Goal: Information Seeking & Learning: Learn about a topic

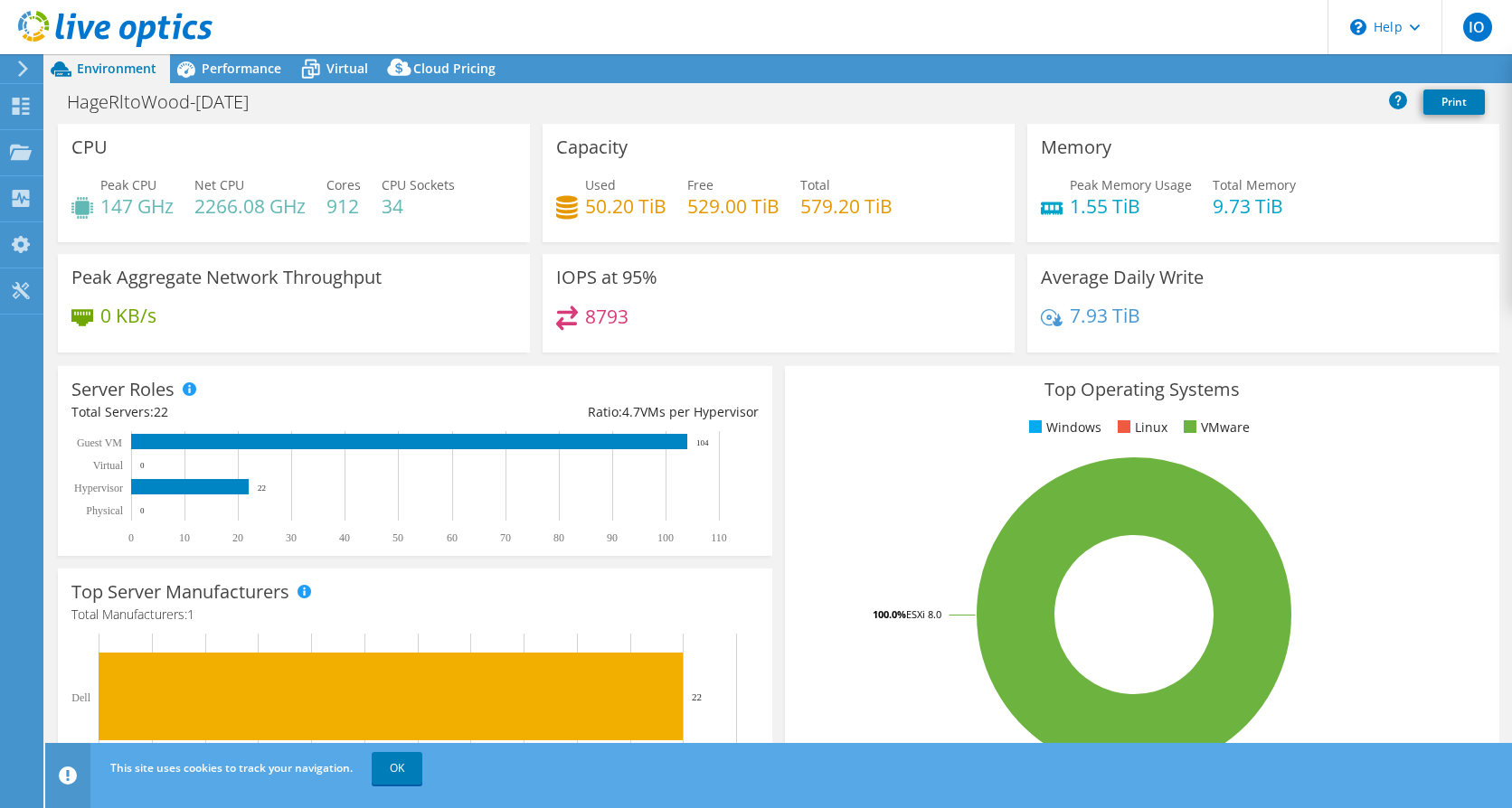
select select "USD"
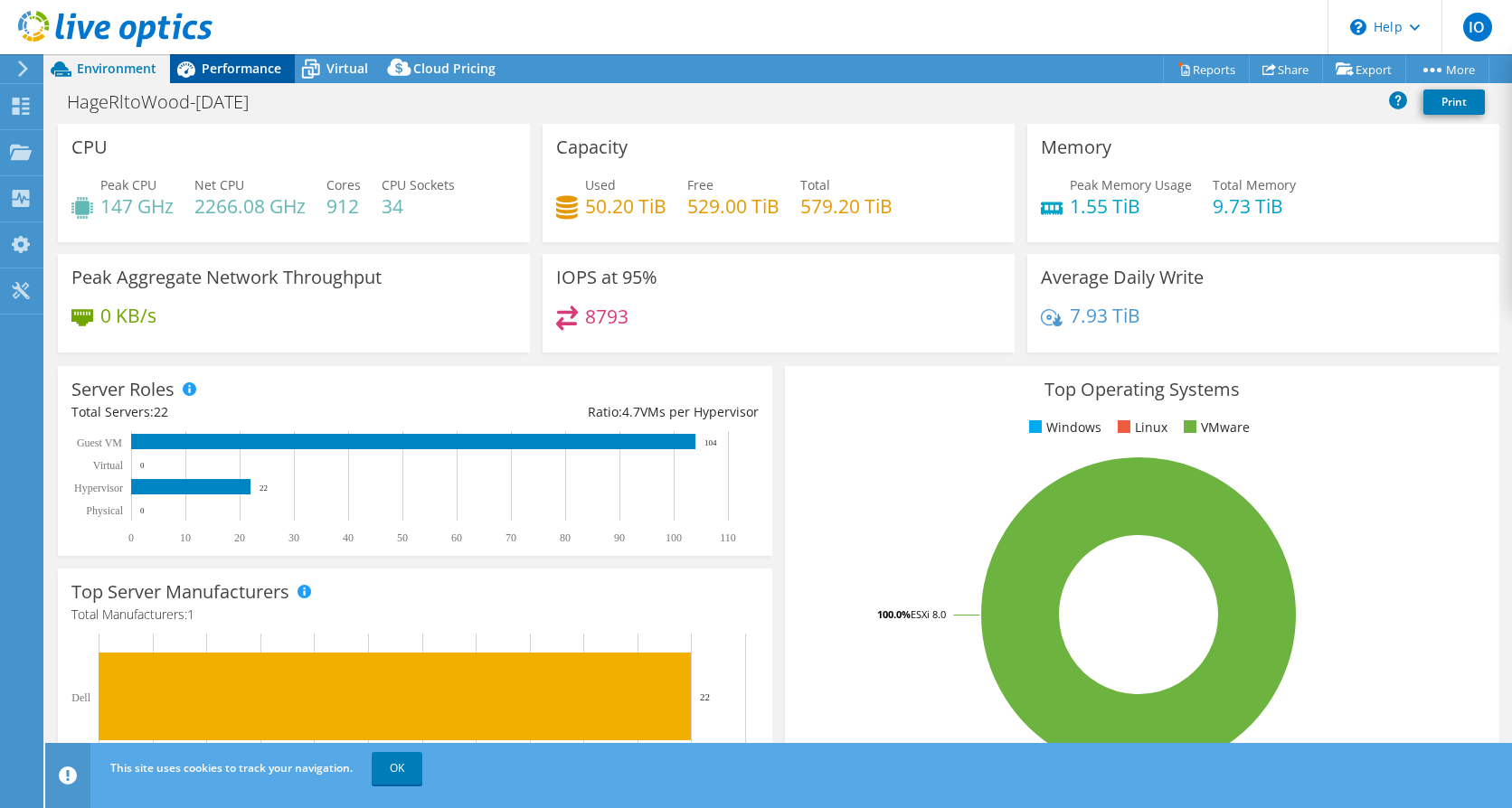
click at [258, 71] on span "Performance" at bounding box center [242, 68] width 80 height 18
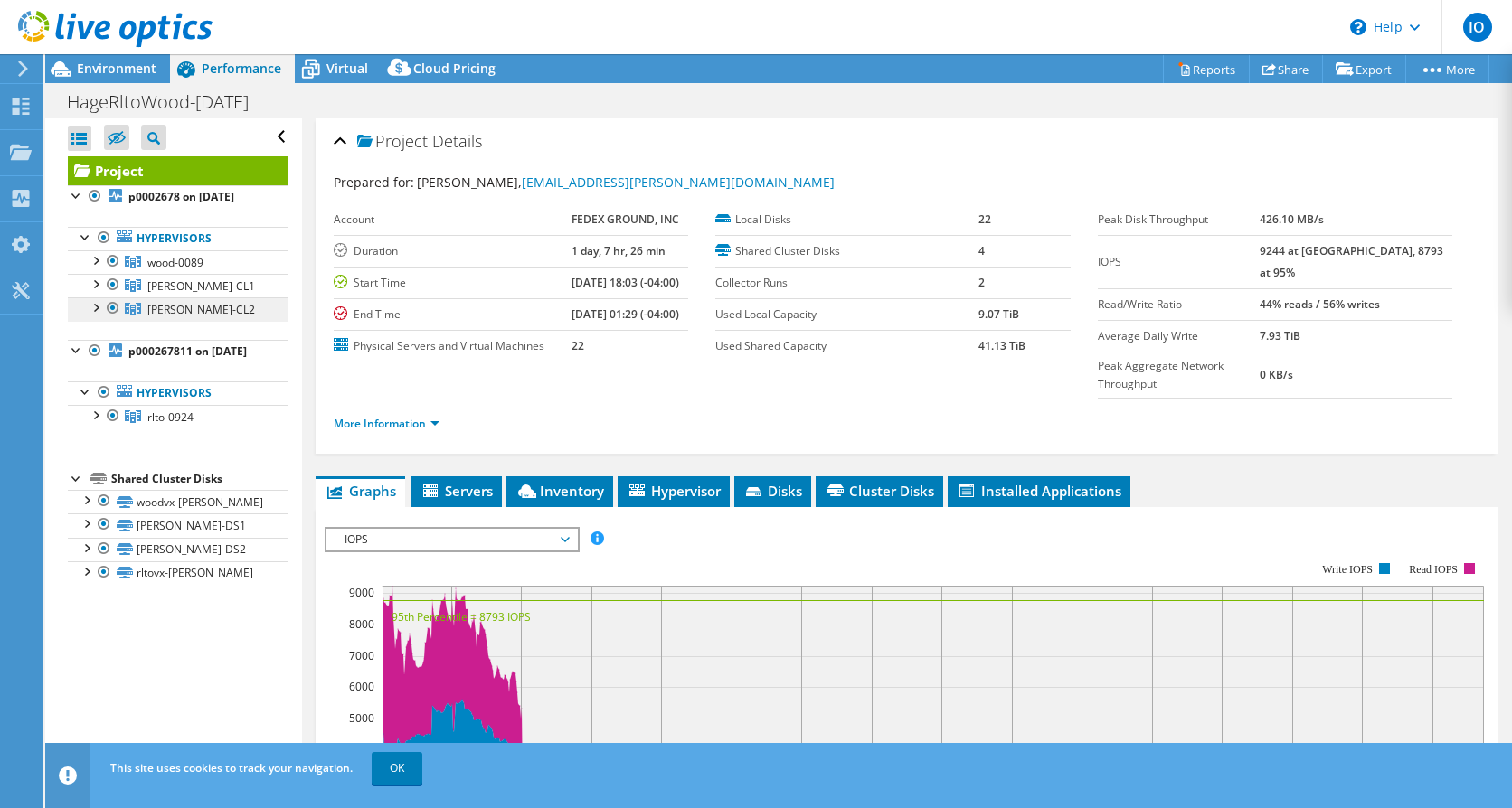
click at [174, 304] on span "[PERSON_NAME]-CL2" at bounding box center [201, 309] width 107 height 16
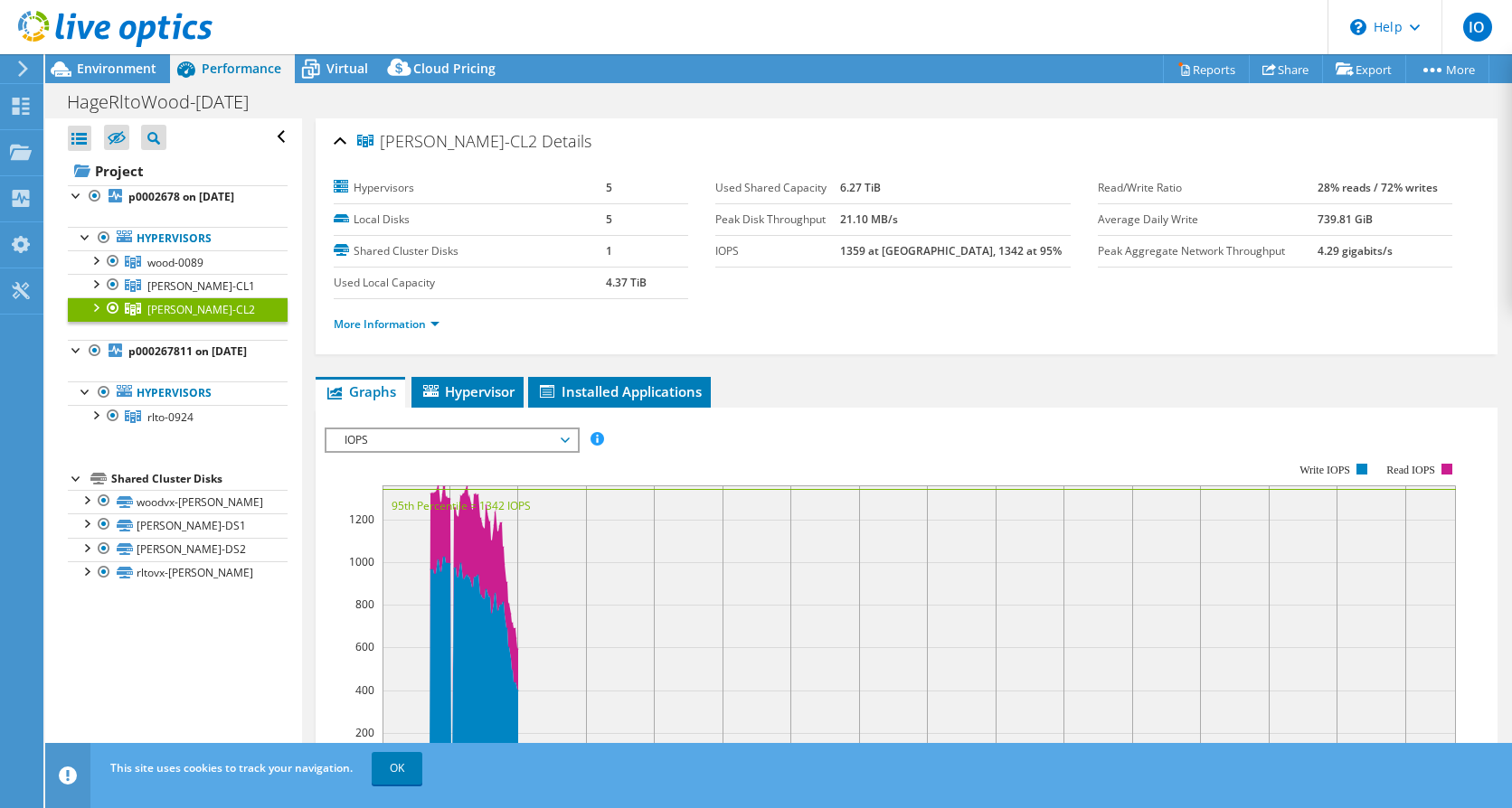
scroll to position [91, 0]
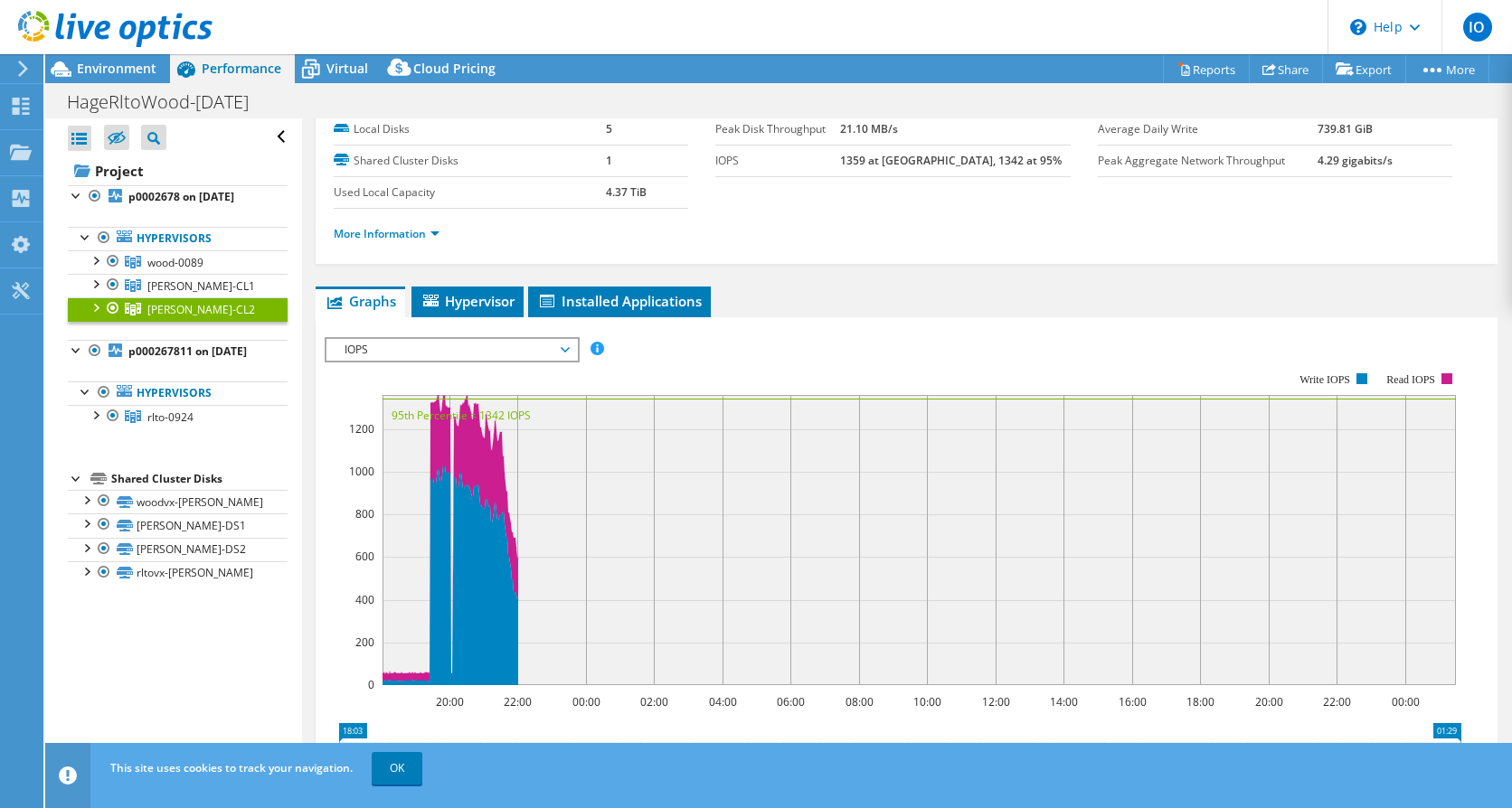
click at [522, 365] on rect at bounding box center [893, 528] width 1137 height 362
click at [524, 351] on span "IOPS" at bounding box center [451, 349] width 232 height 21
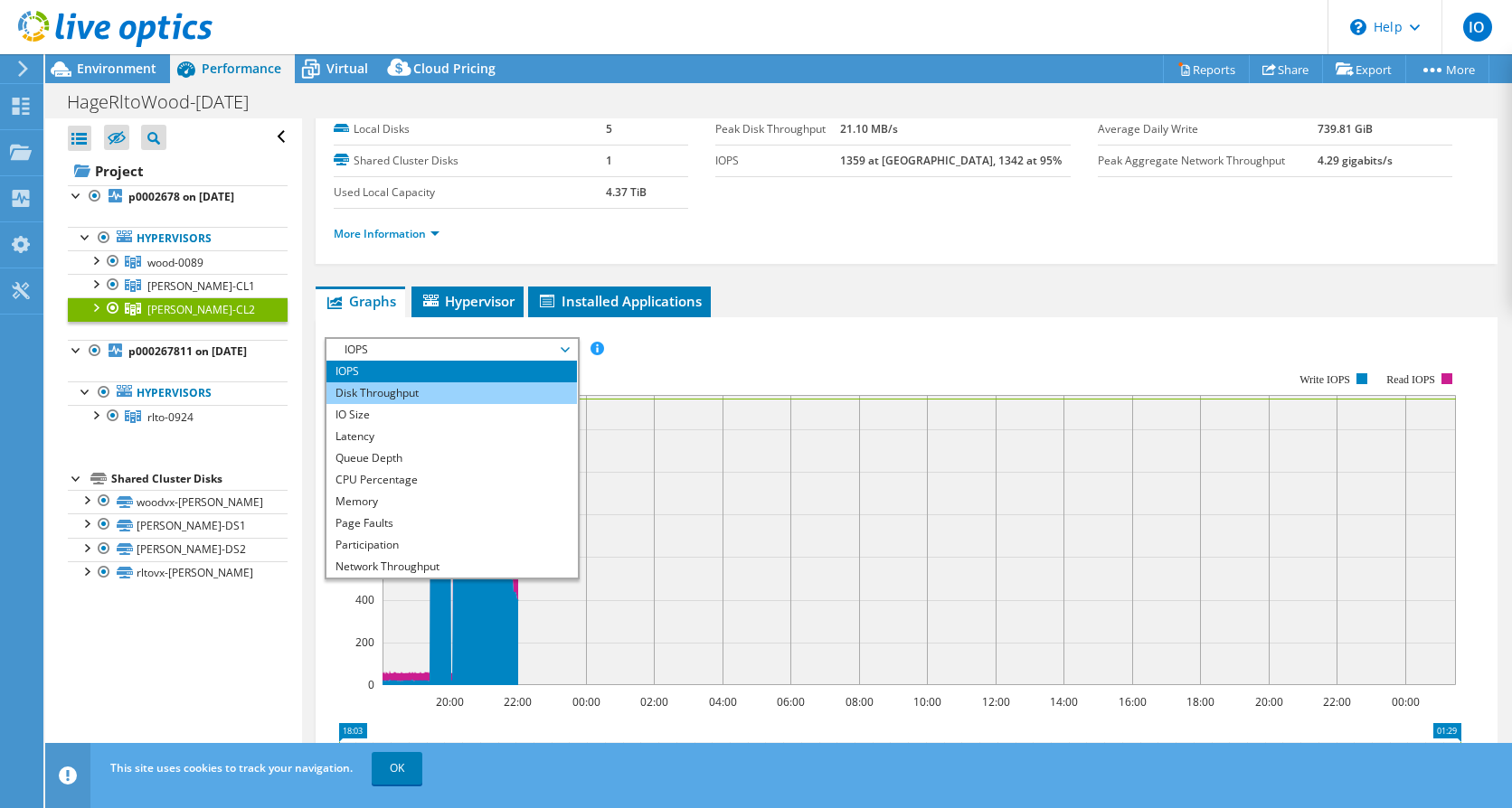
click at [472, 383] on li "Disk Throughput" at bounding box center [452, 392] width 251 height 21
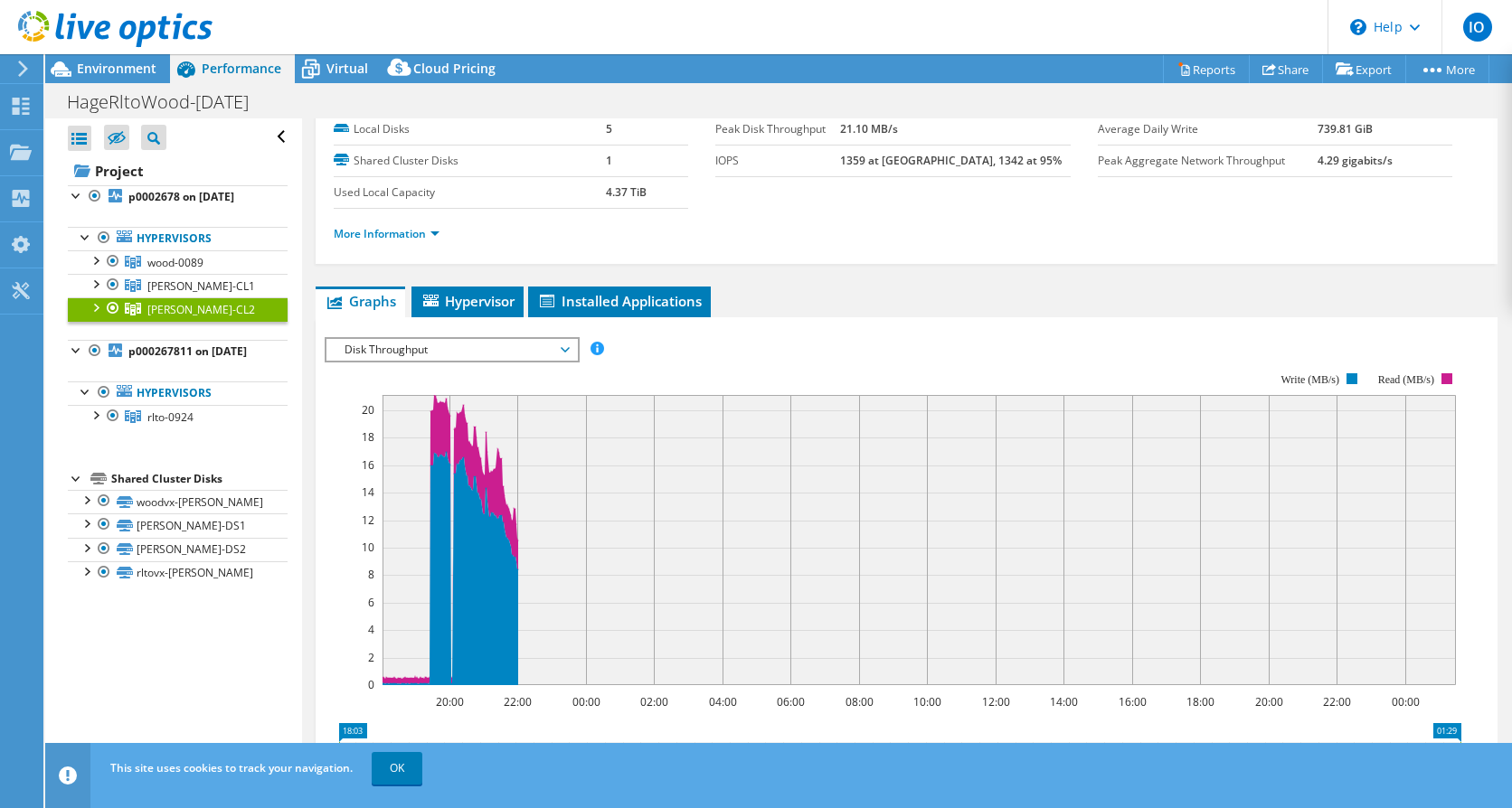
click at [529, 363] on rect at bounding box center [893, 528] width 1137 height 362
click at [532, 353] on span "Disk Throughput" at bounding box center [451, 349] width 232 height 21
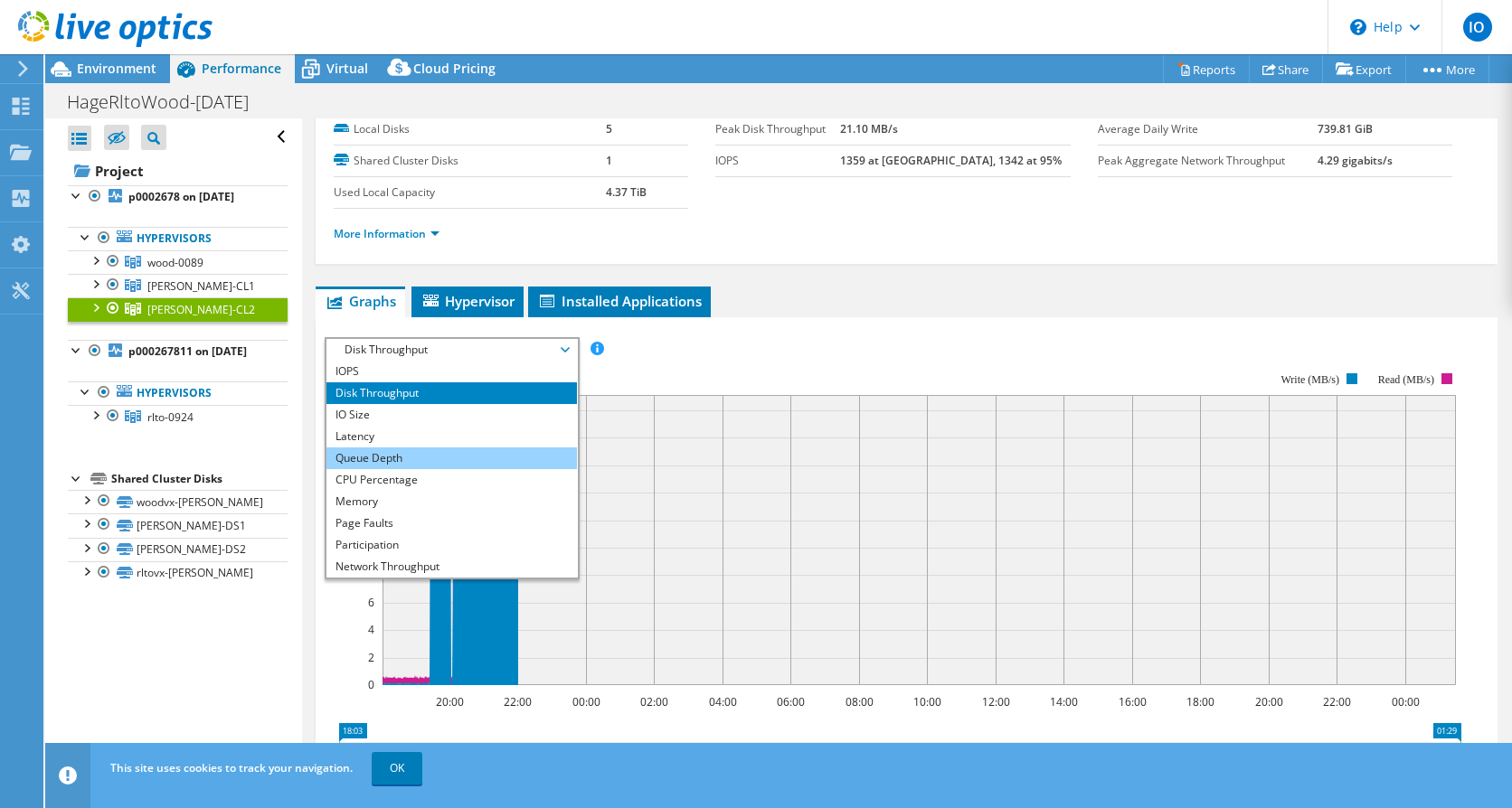
click at [452, 456] on li "Queue Depth" at bounding box center [452, 457] width 251 height 21
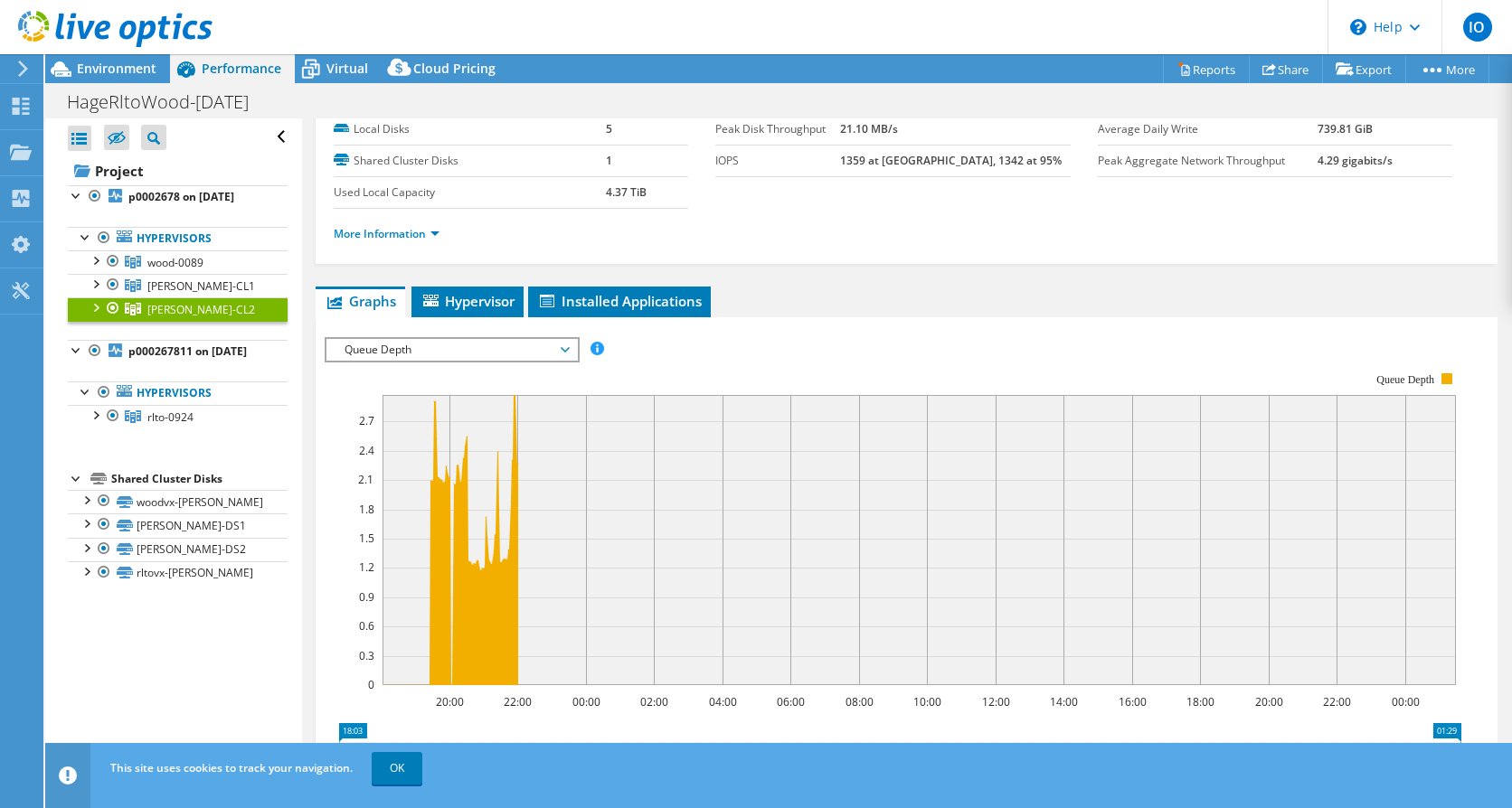
click at [531, 353] on span "Queue Depth" at bounding box center [451, 349] width 232 height 21
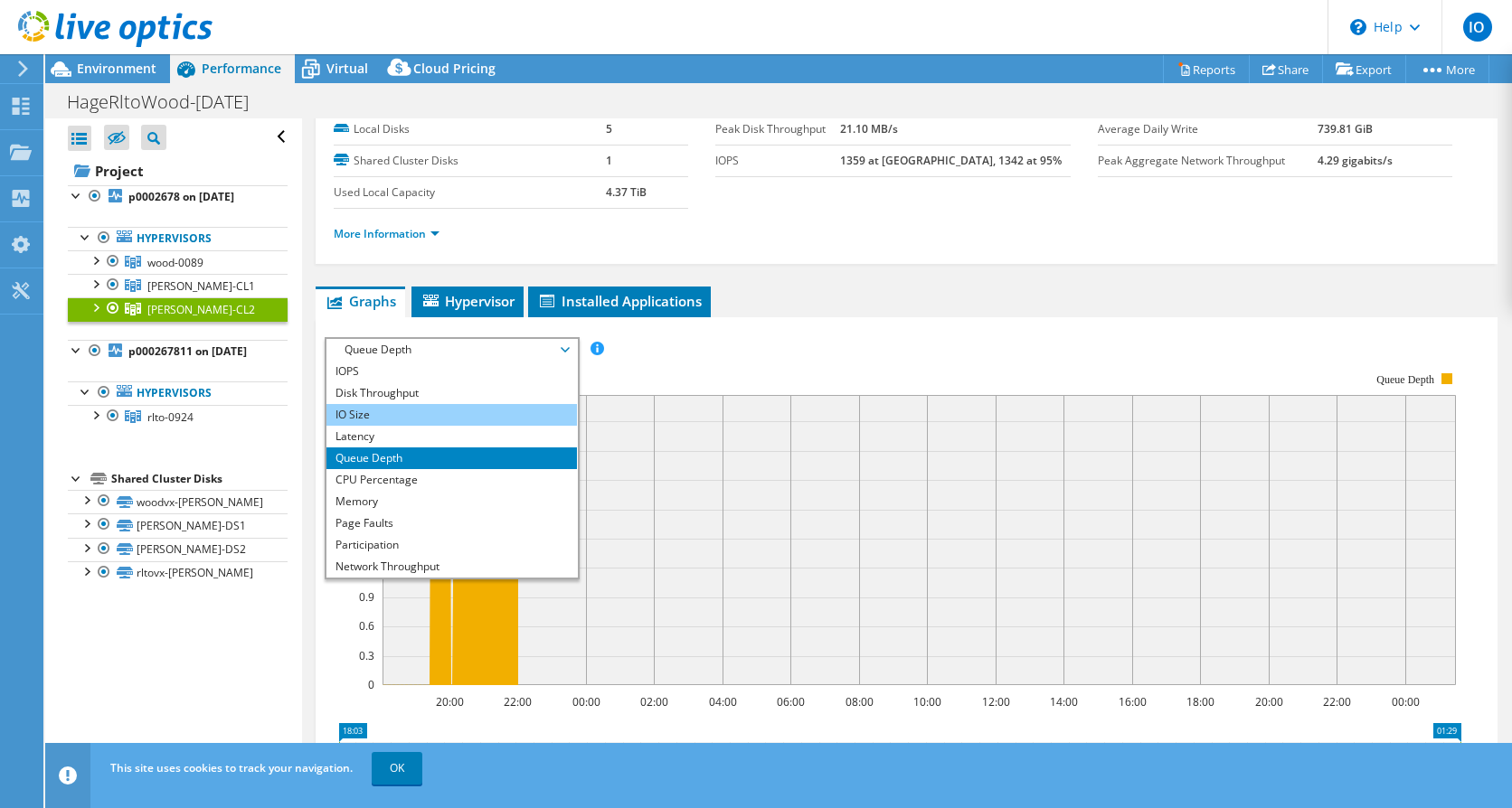
click at [464, 422] on li "IO Size" at bounding box center [452, 415] width 251 height 21
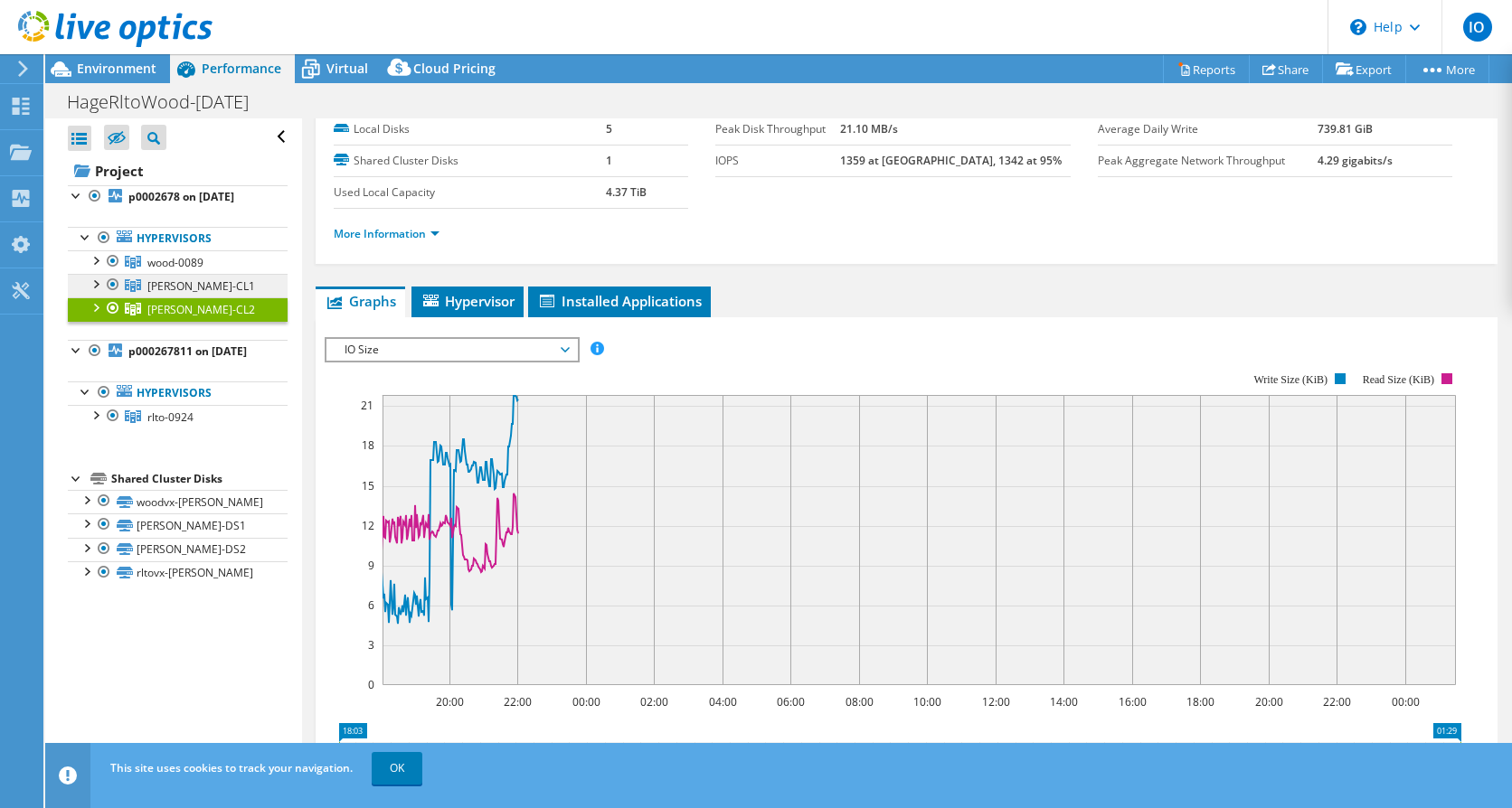
click at [173, 279] on span "[PERSON_NAME]-CL1" at bounding box center [201, 286] width 107 height 16
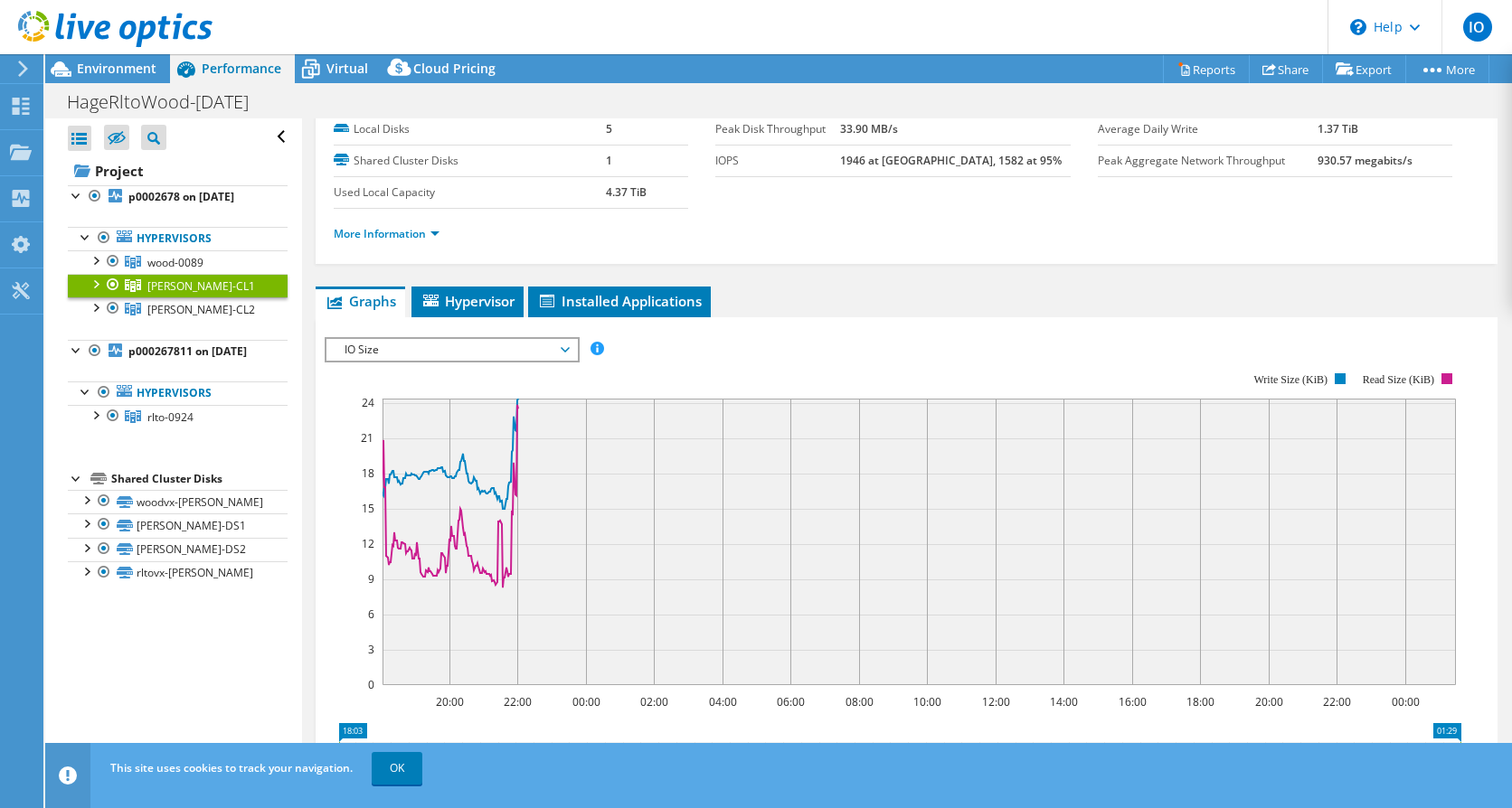
click at [504, 344] on span "IO Size" at bounding box center [451, 349] width 232 height 21
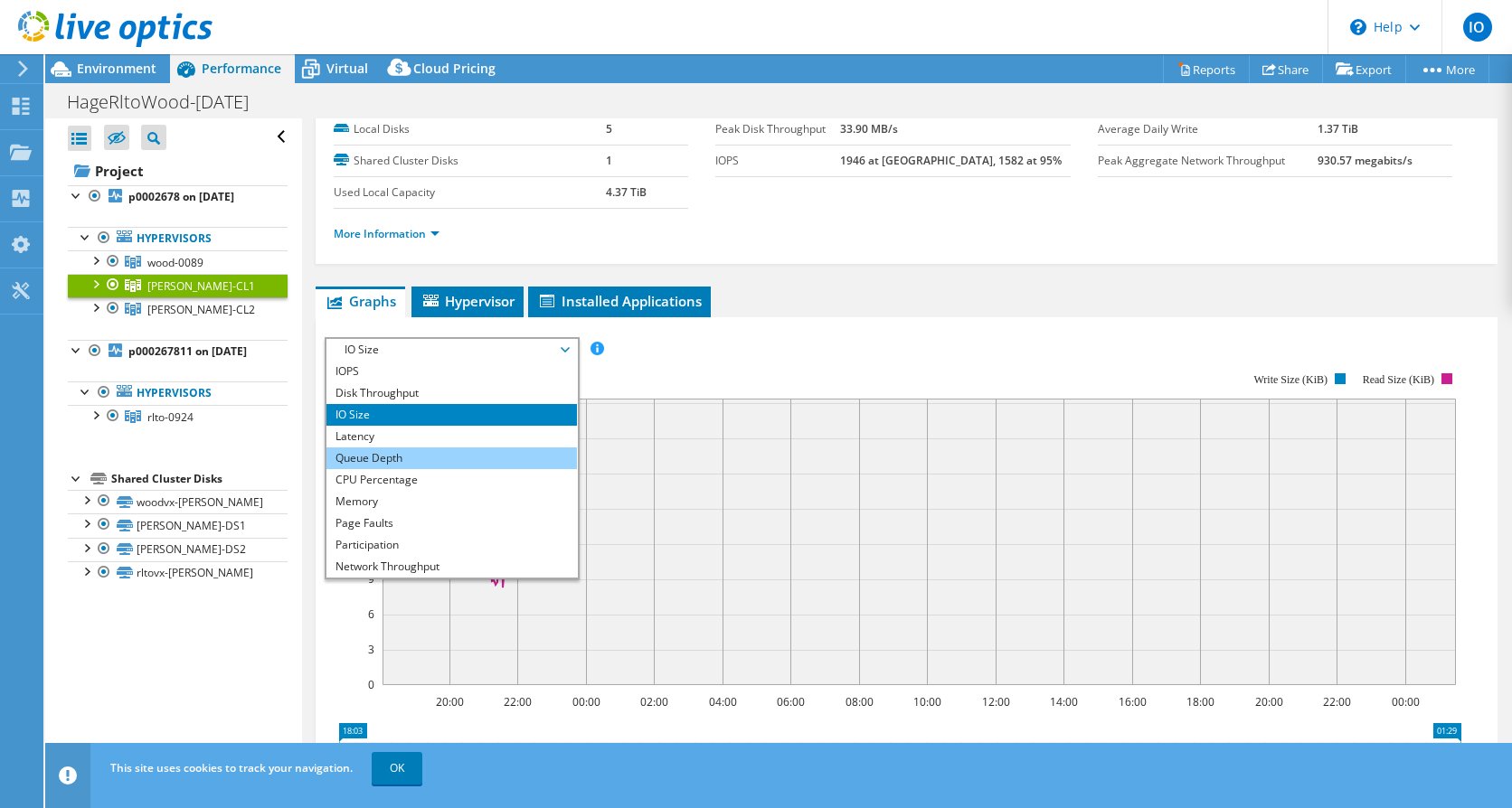
click at [388, 460] on li "Queue Depth" at bounding box center [452, 457] width 251 height 21
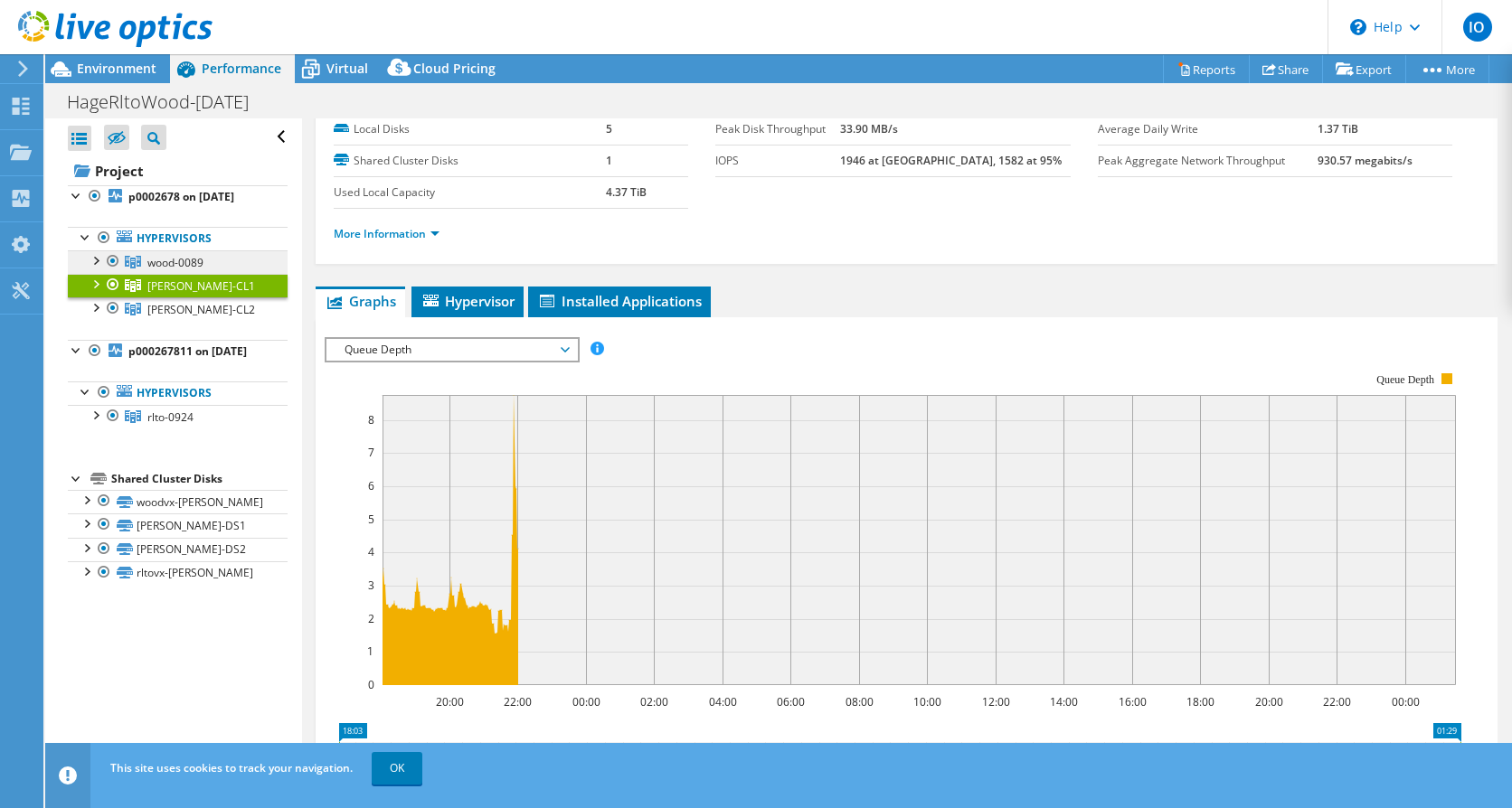
click at [175, 251] on link "wood-0089" at bounding box center [177, 262] width 219 height 23
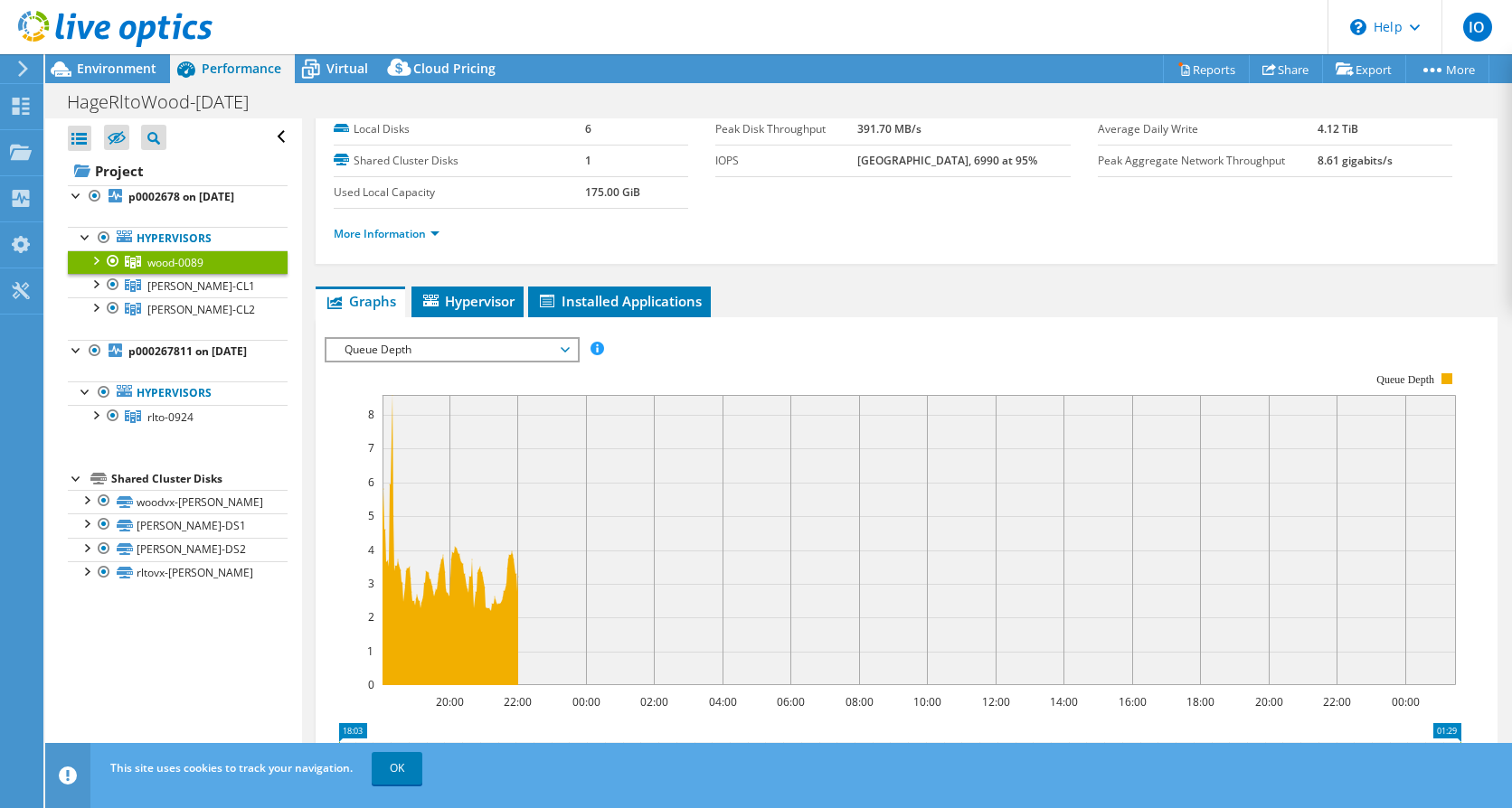
click at [483, 366] on rect at bounding box center [893, 528] width 1137 height 362
click at [489, 350] on span "Queue Depth" at bounding box center [451, 349] width 232 height 21
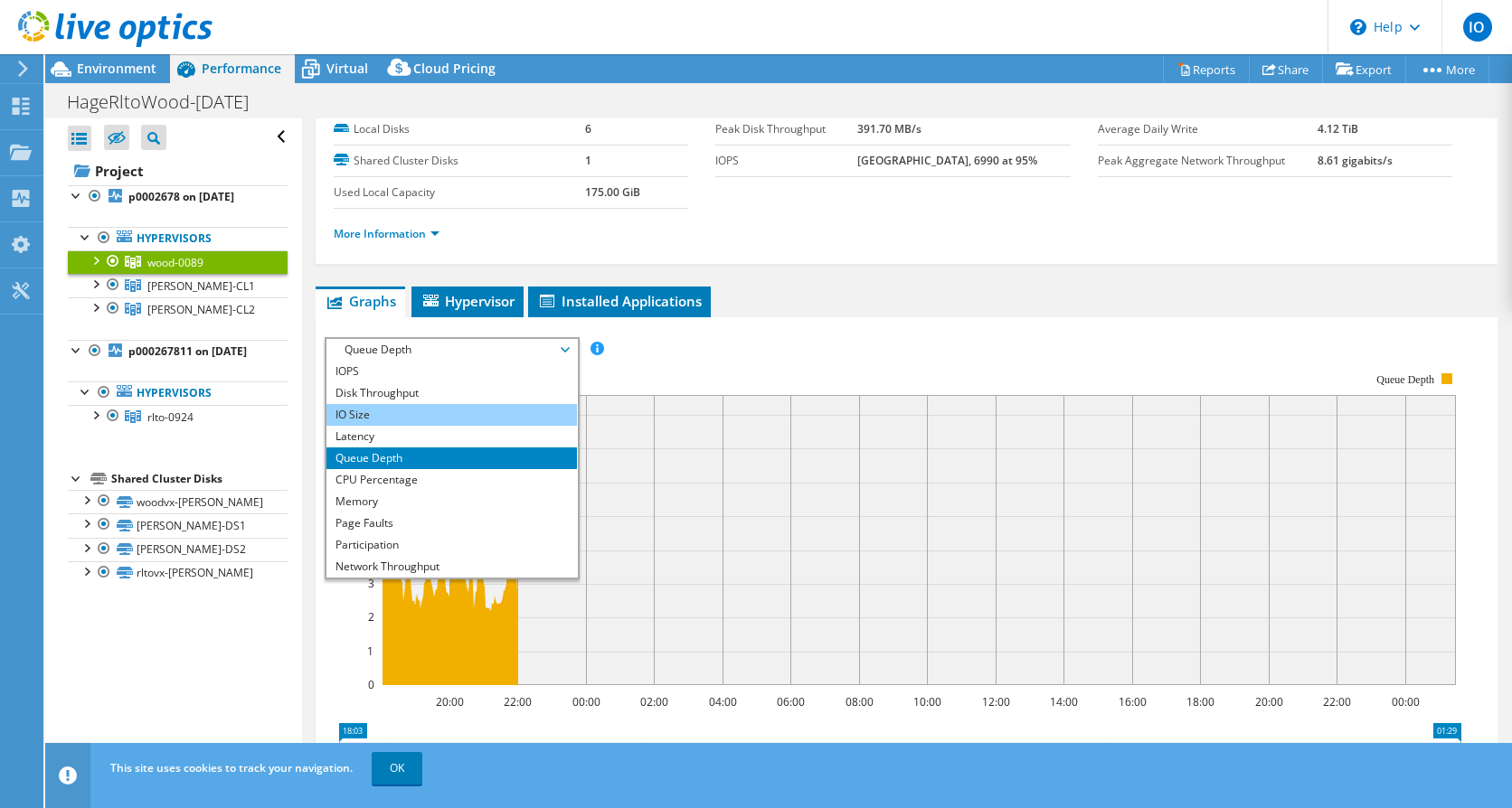
click at [443, 411] on li "IO Size" at bounding box center [452, 415] width 251 height 21
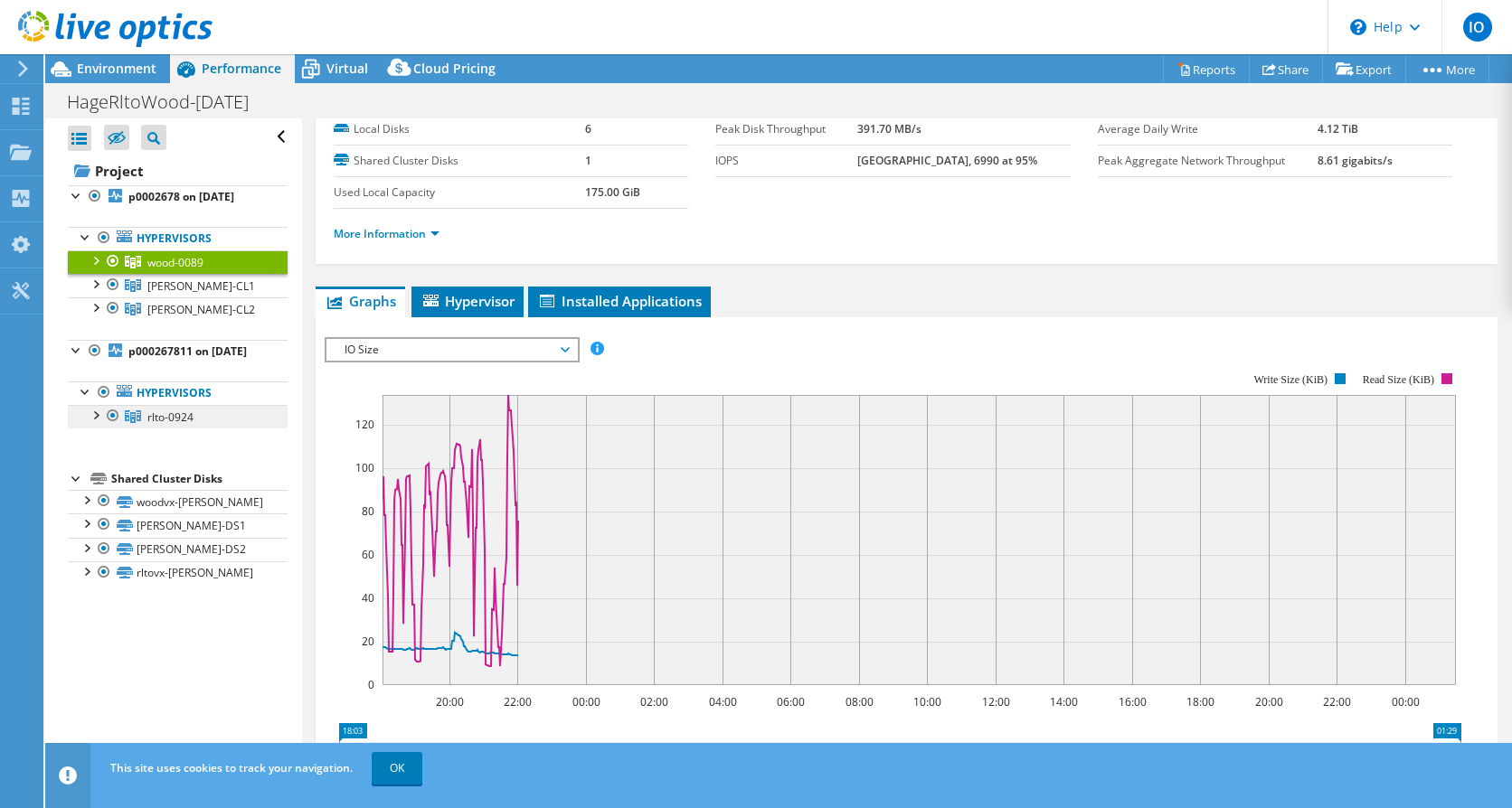
click at [203, 429] on link "rlto-0924" at bounding box center [177, 416] width 219 height 23
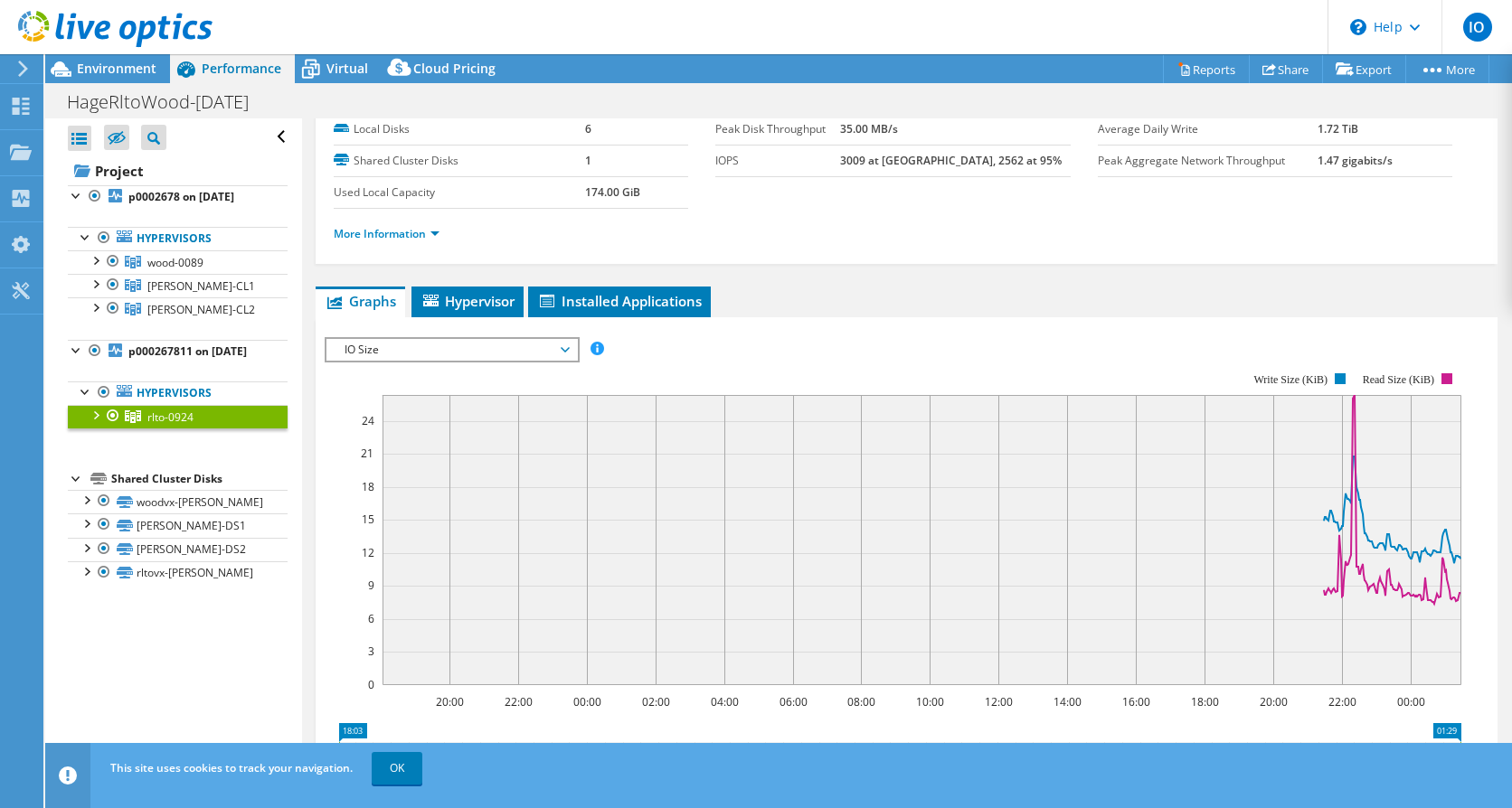
click at [540, 356] on span "IO Size" at bounding box center [451, 349] width 232 height 21
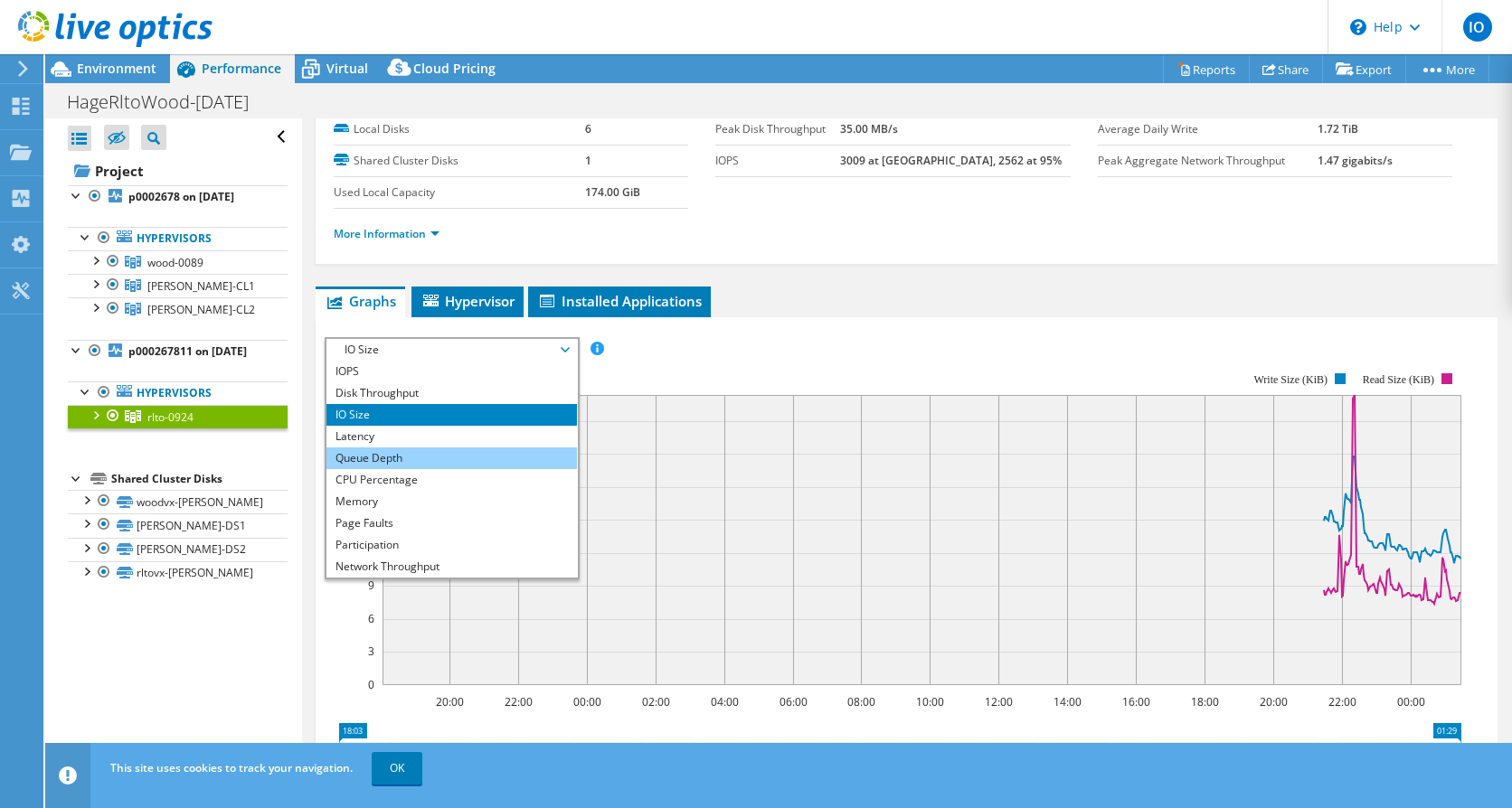
click at [444, 457] on li "Queue Depth" at bounding box center [452, 457] width 251 height 21
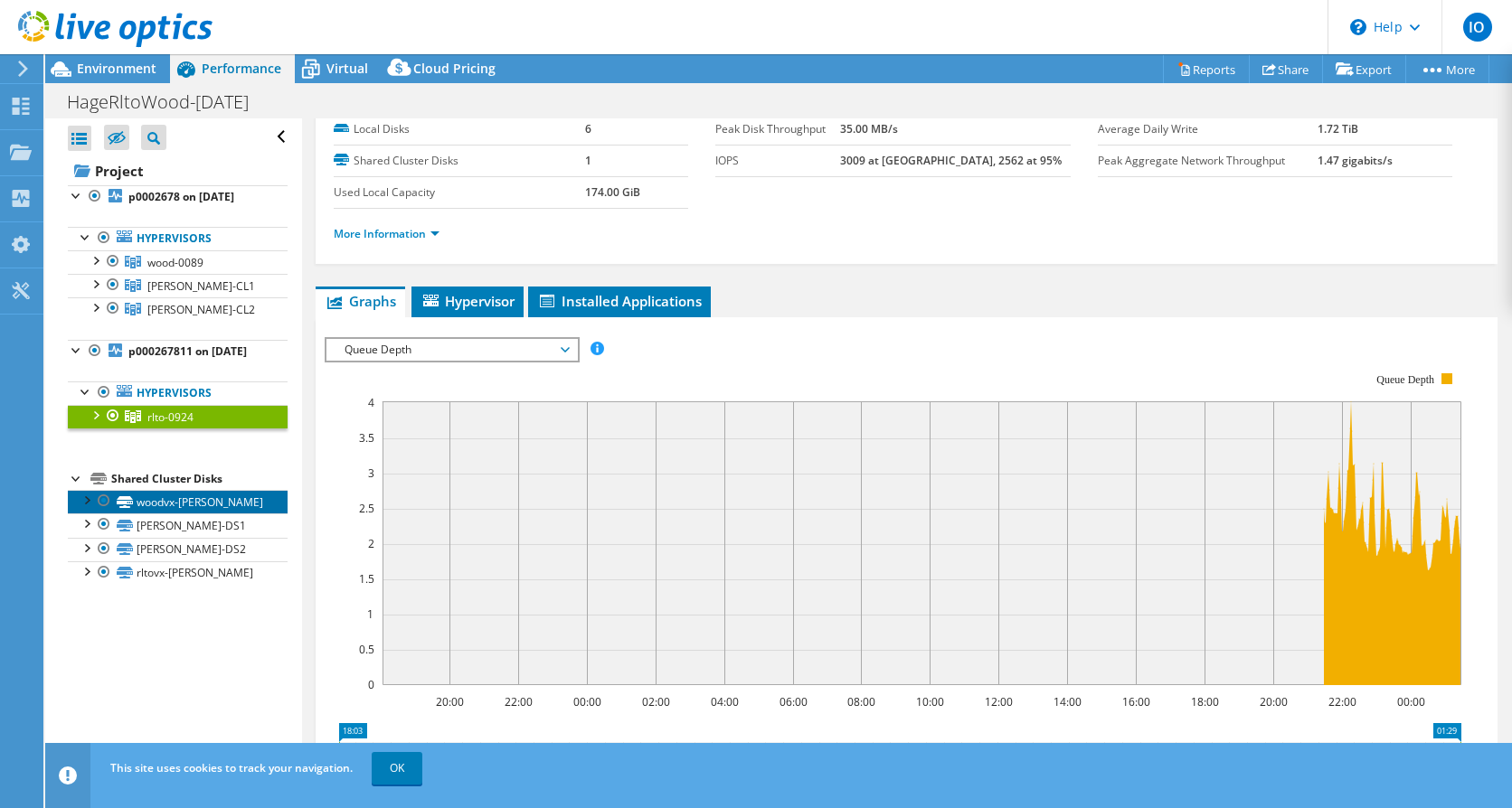
click at [194, 514] on link "woodvx-[PERSON_NAME]" at bounding box center [177, 501] width 219 height 23
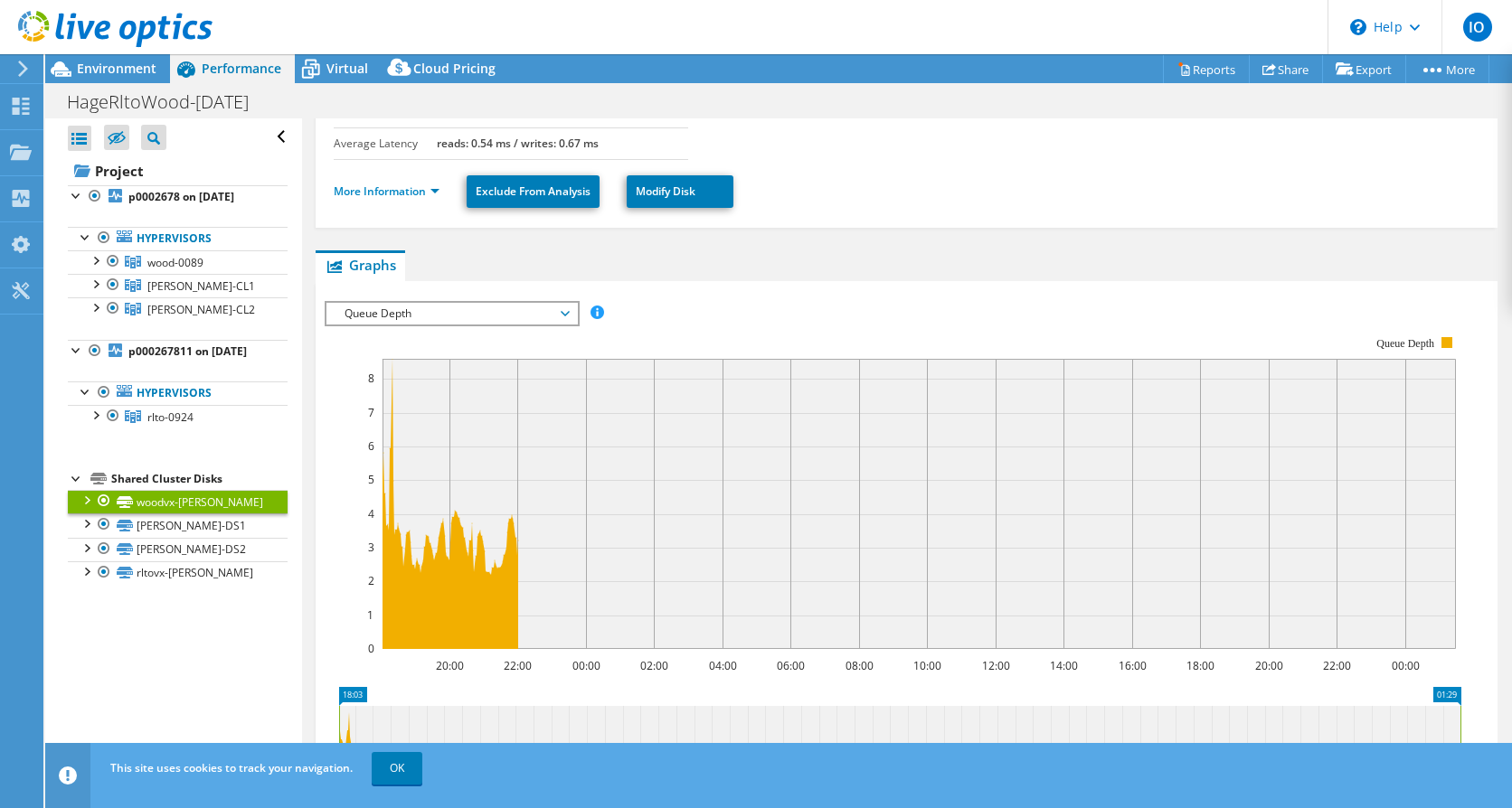
scroll to position [271, 0]
click at [508, 302] on span "Queue Depth" at bounding box center [451, 312] width 232 height 21
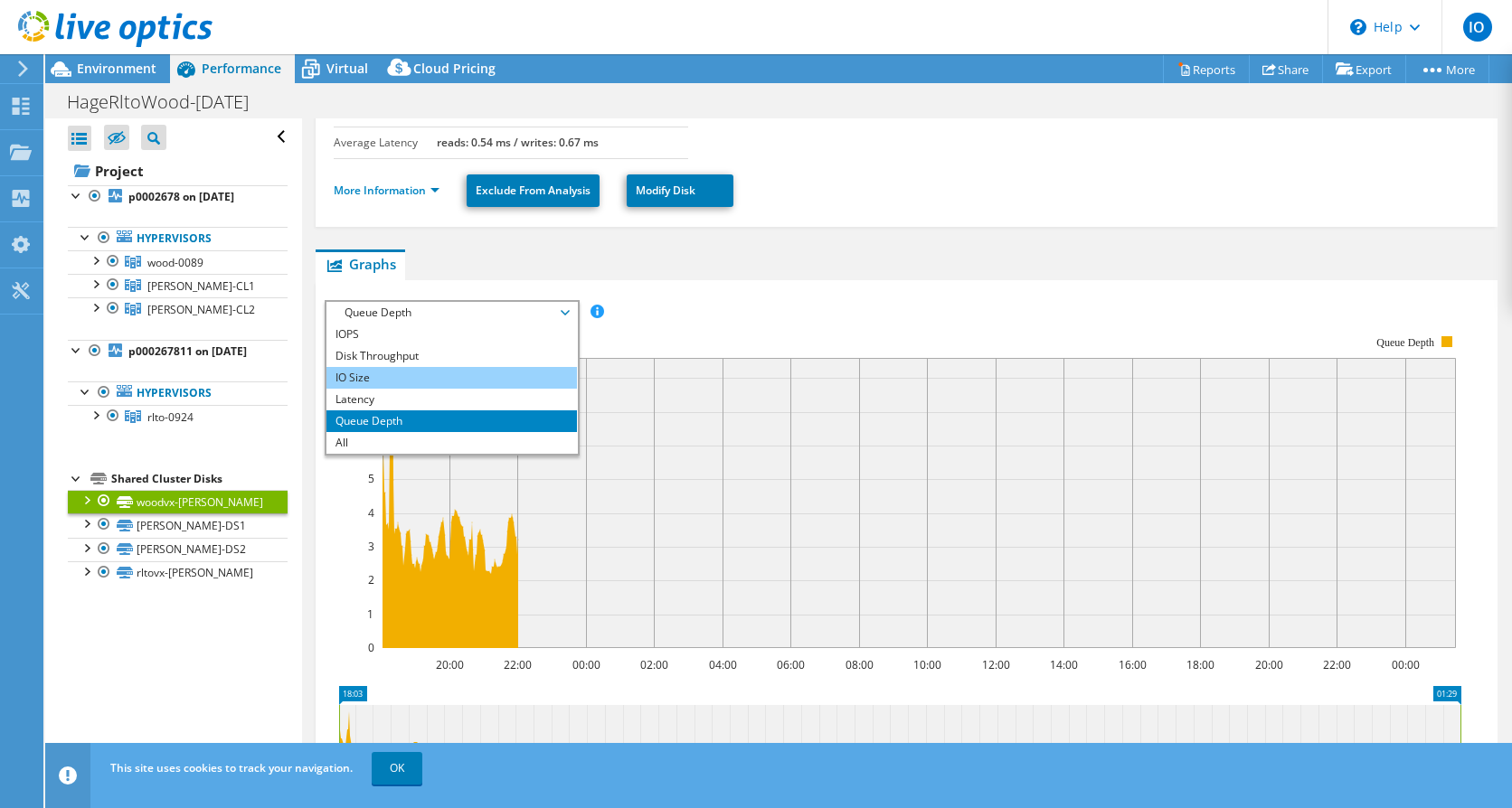
click at [414, 367] on li "IO Size" at bounding box center [452, 378] width 251 height 21
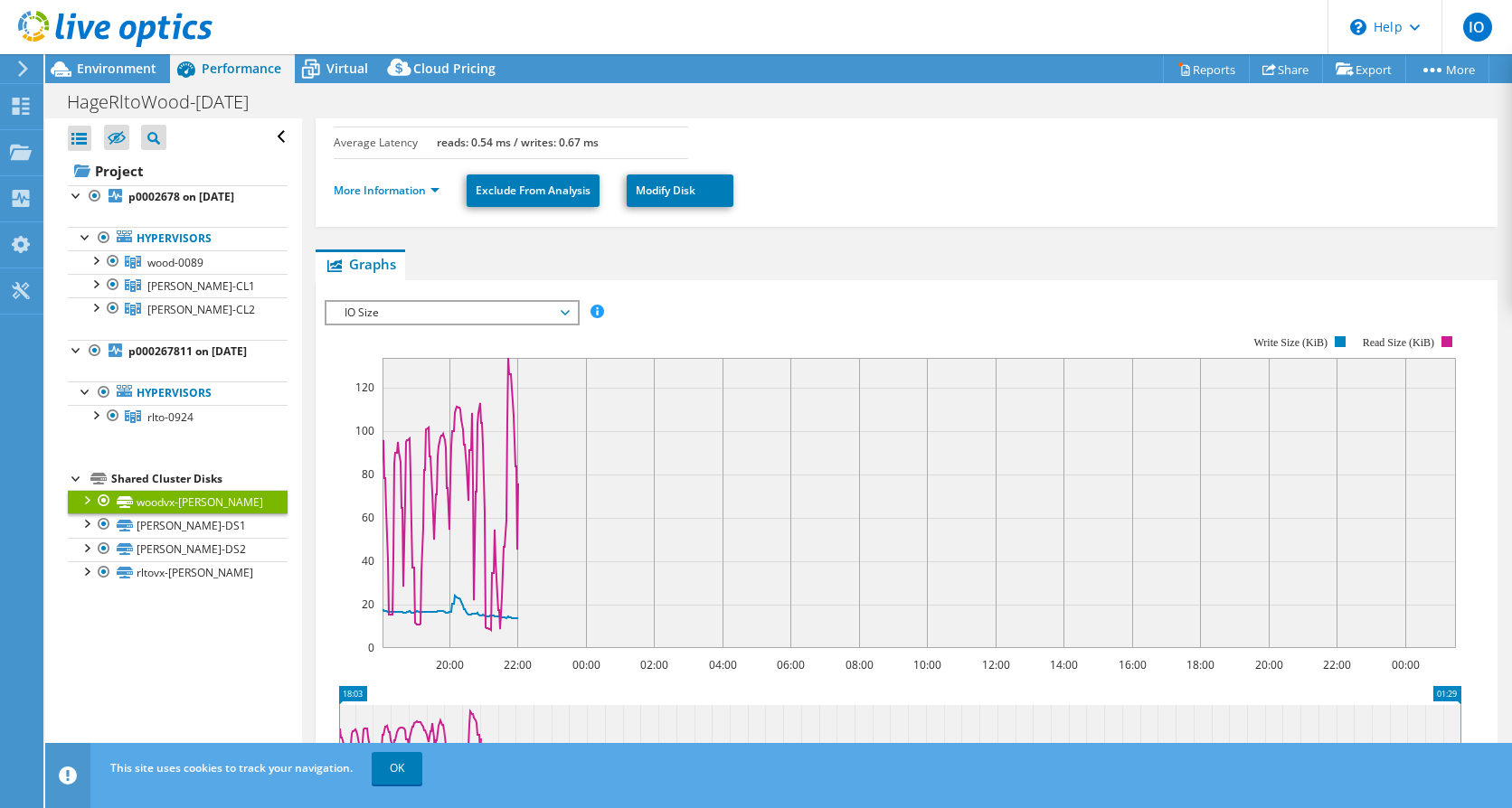
click at [512, 302] on span "IO Size" at bounding box center [451, 312] width 232 height 21
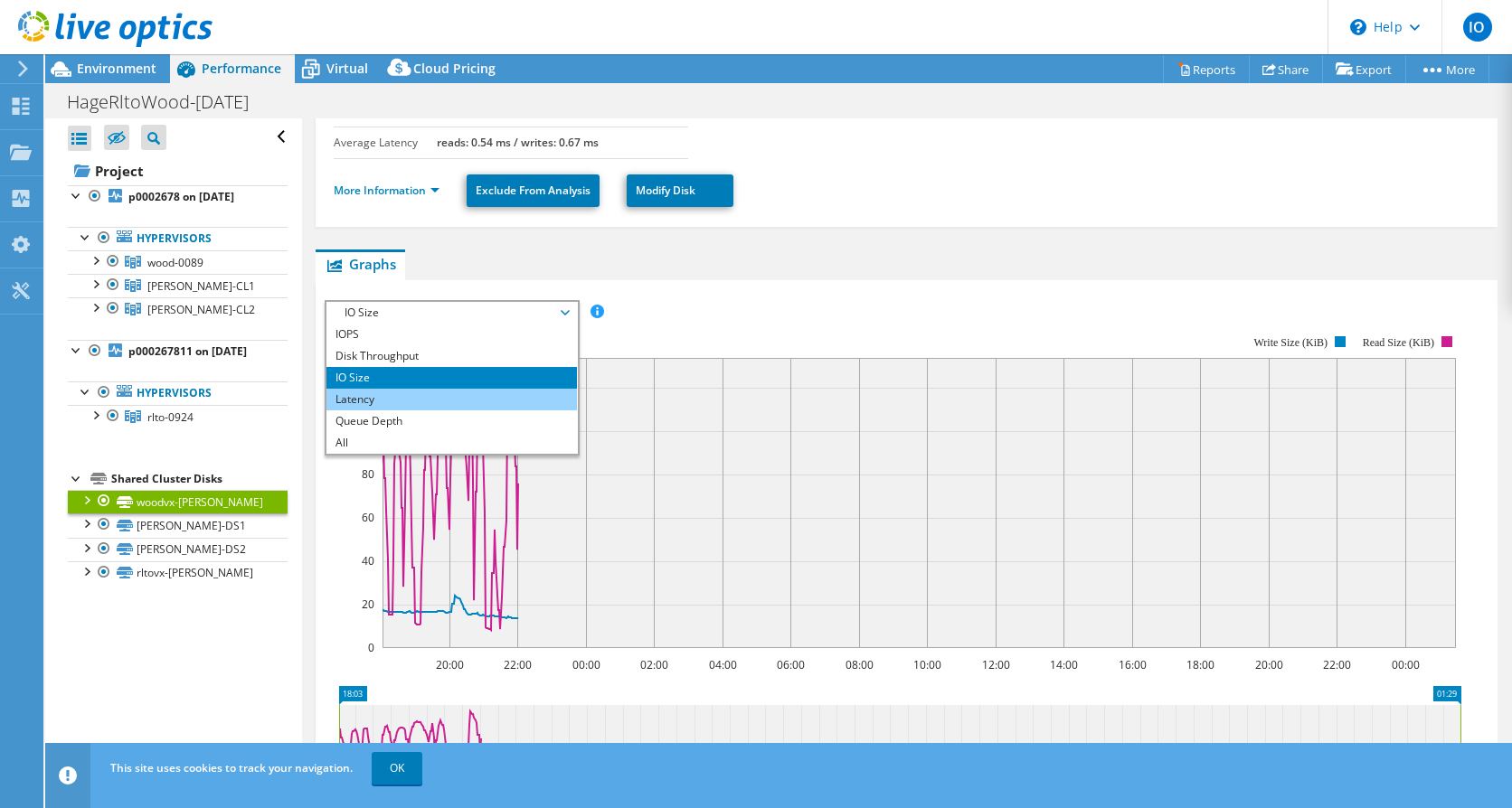
click at [373, 389] on li "Latency" at bounding box center [452, 399] width 251 height 21
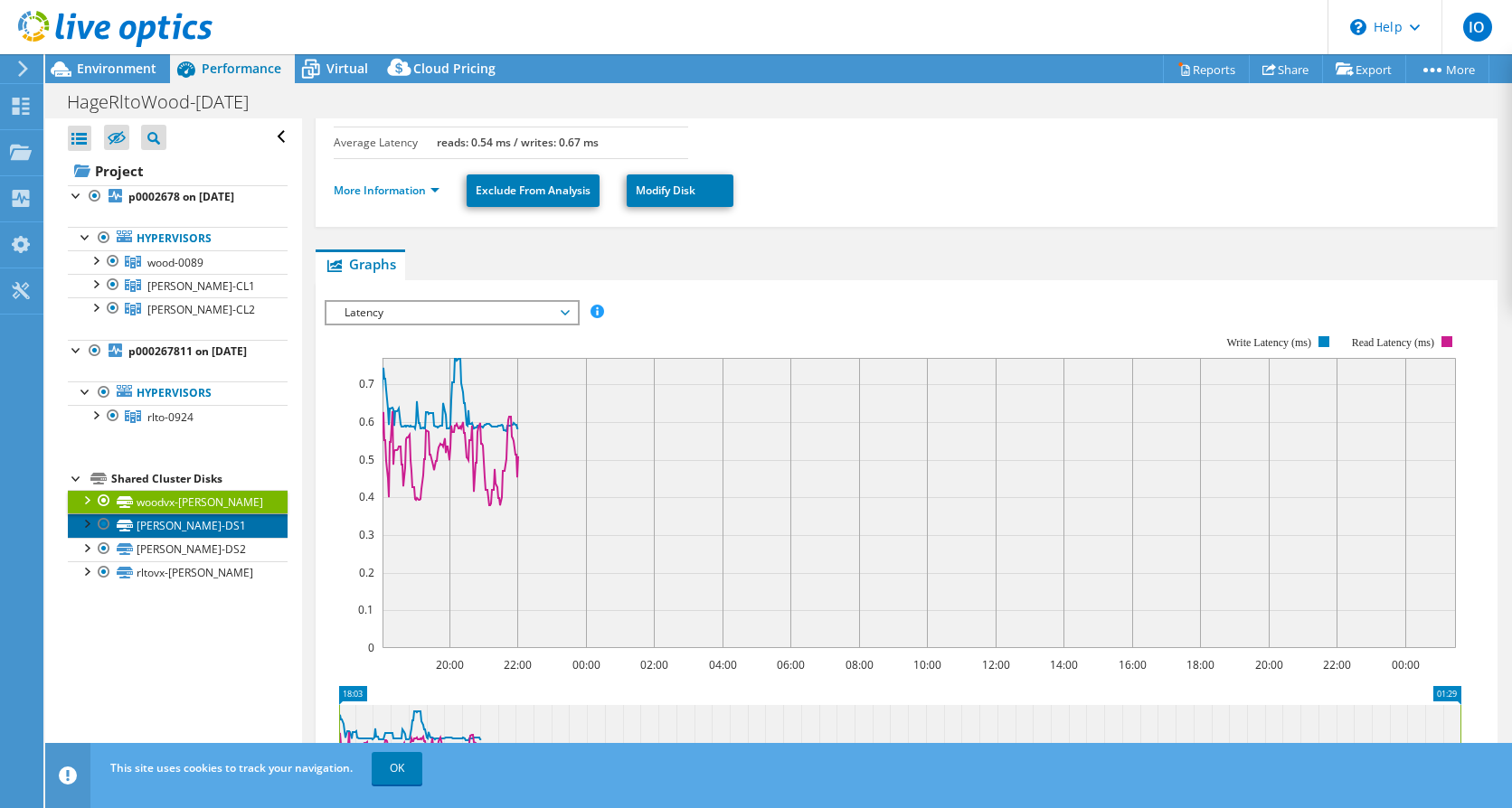
click at [141, 537] on link "[PERSON_NAME]-DS1" at bounding box center [177, 525] width 219 height 23
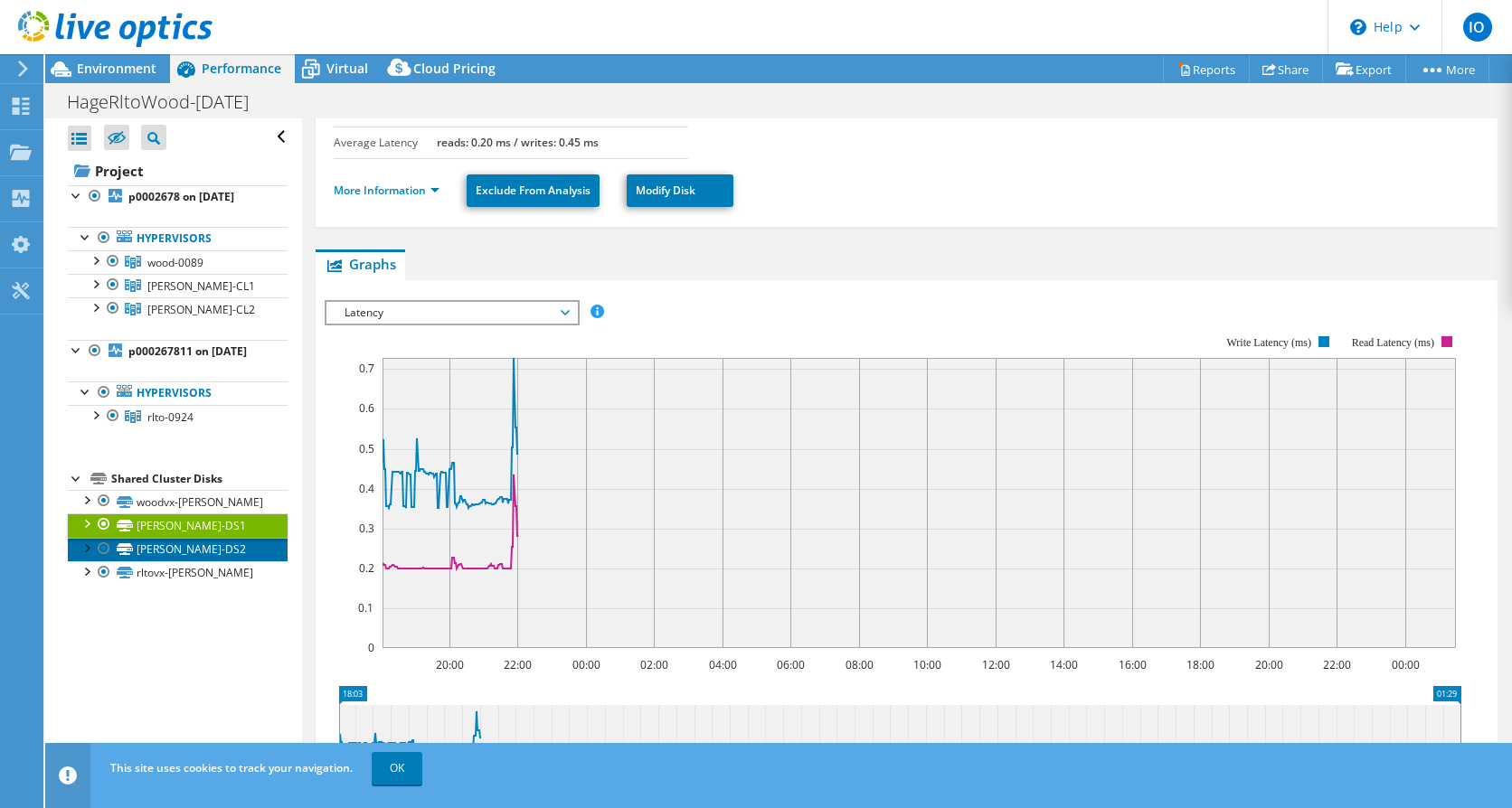
click at [178, 561] on link "[PERSON_NAME]-DS2" at bounding box center [177, 549] width 219 height 23
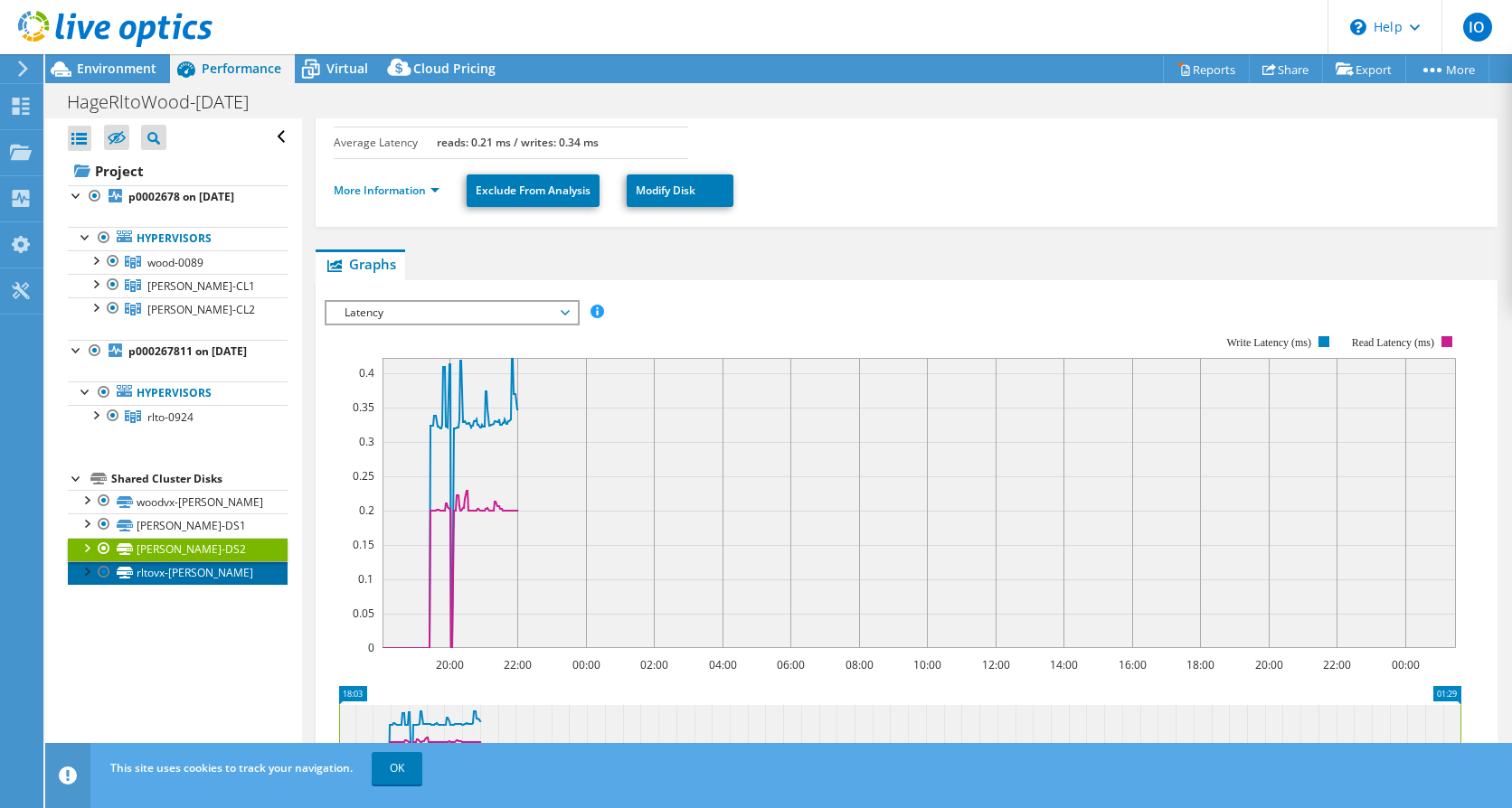
click at [137, 585] on link "rltovx-[PERSON_NAME]" at bounding box center [177, 572] width 219 height 23
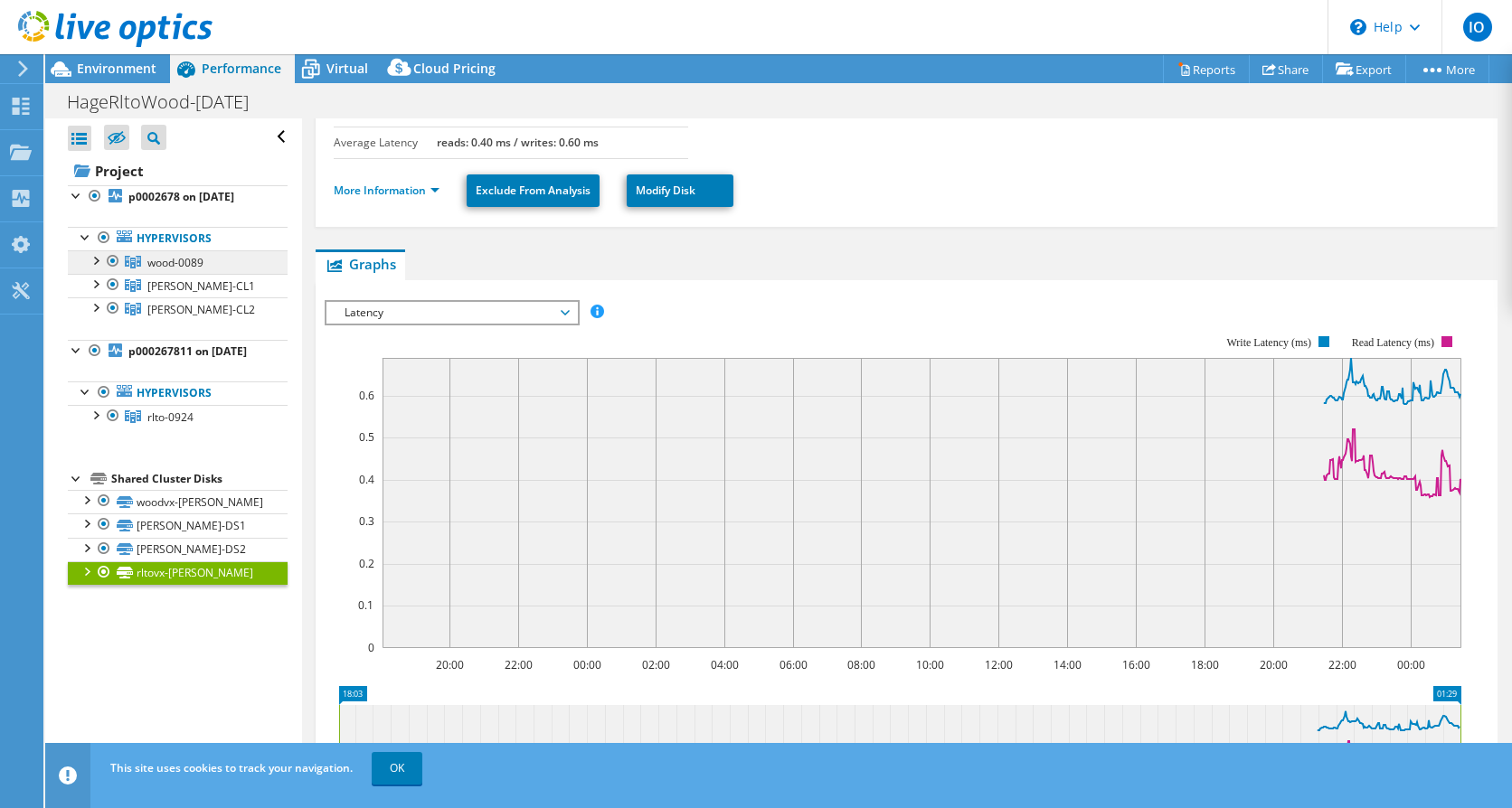
click at [173, 260] on span "wood-0089" at bounding box center [175, 262] width 56 height 16
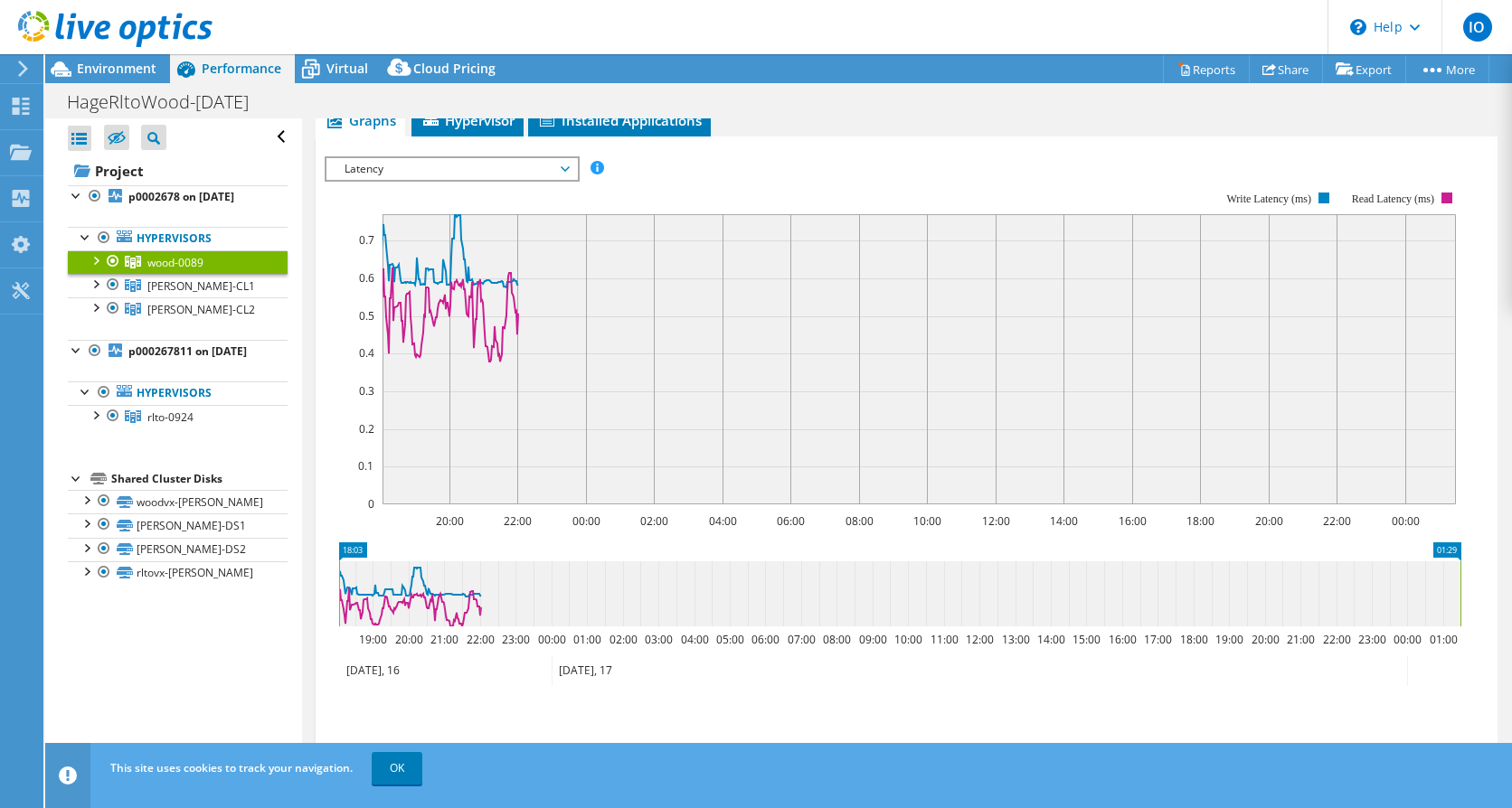
scroll to position [180, 0]
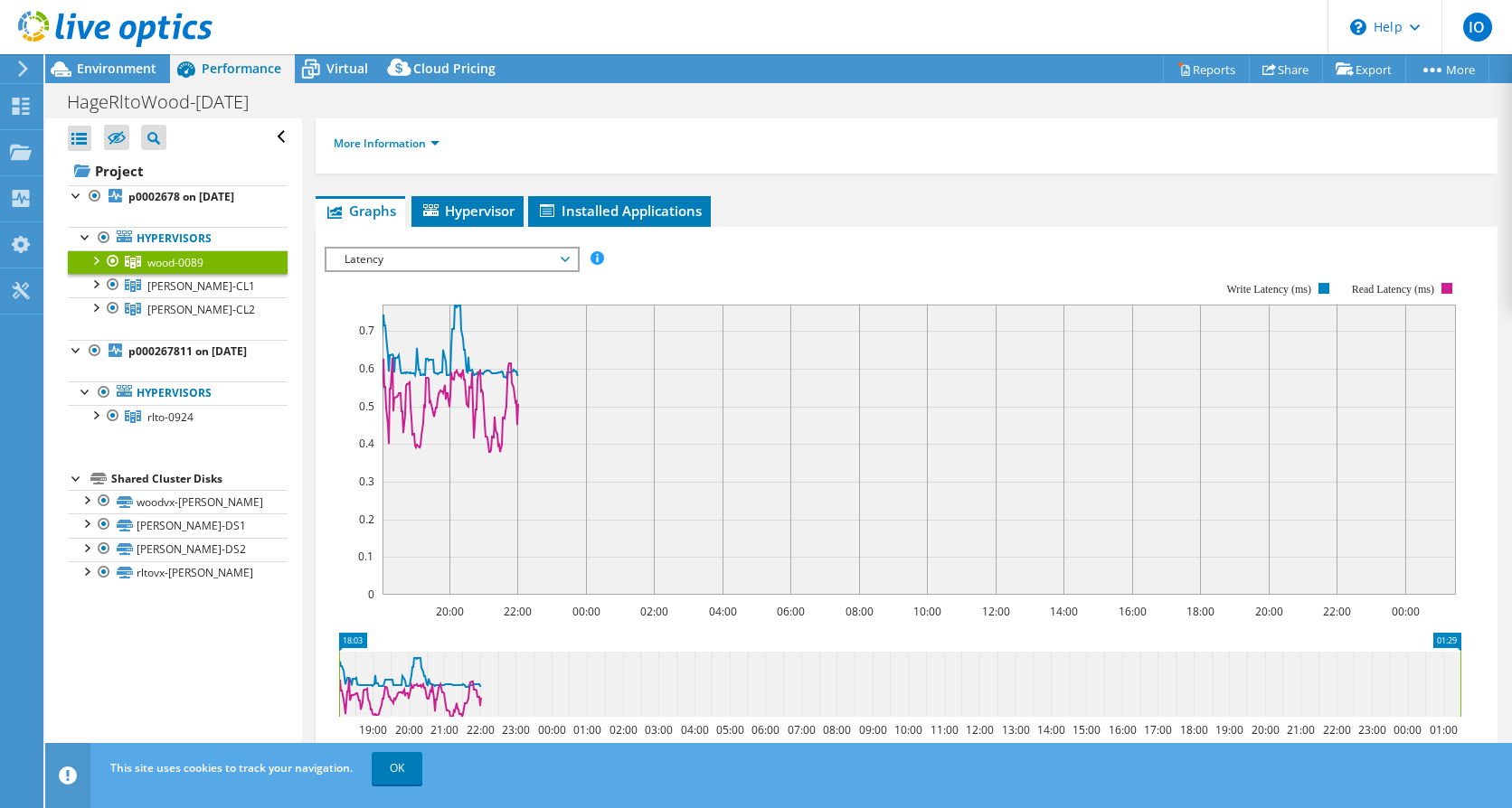
click at [392, 259] on span "Latency" at bounding box center [451, 259] width 232 height 21
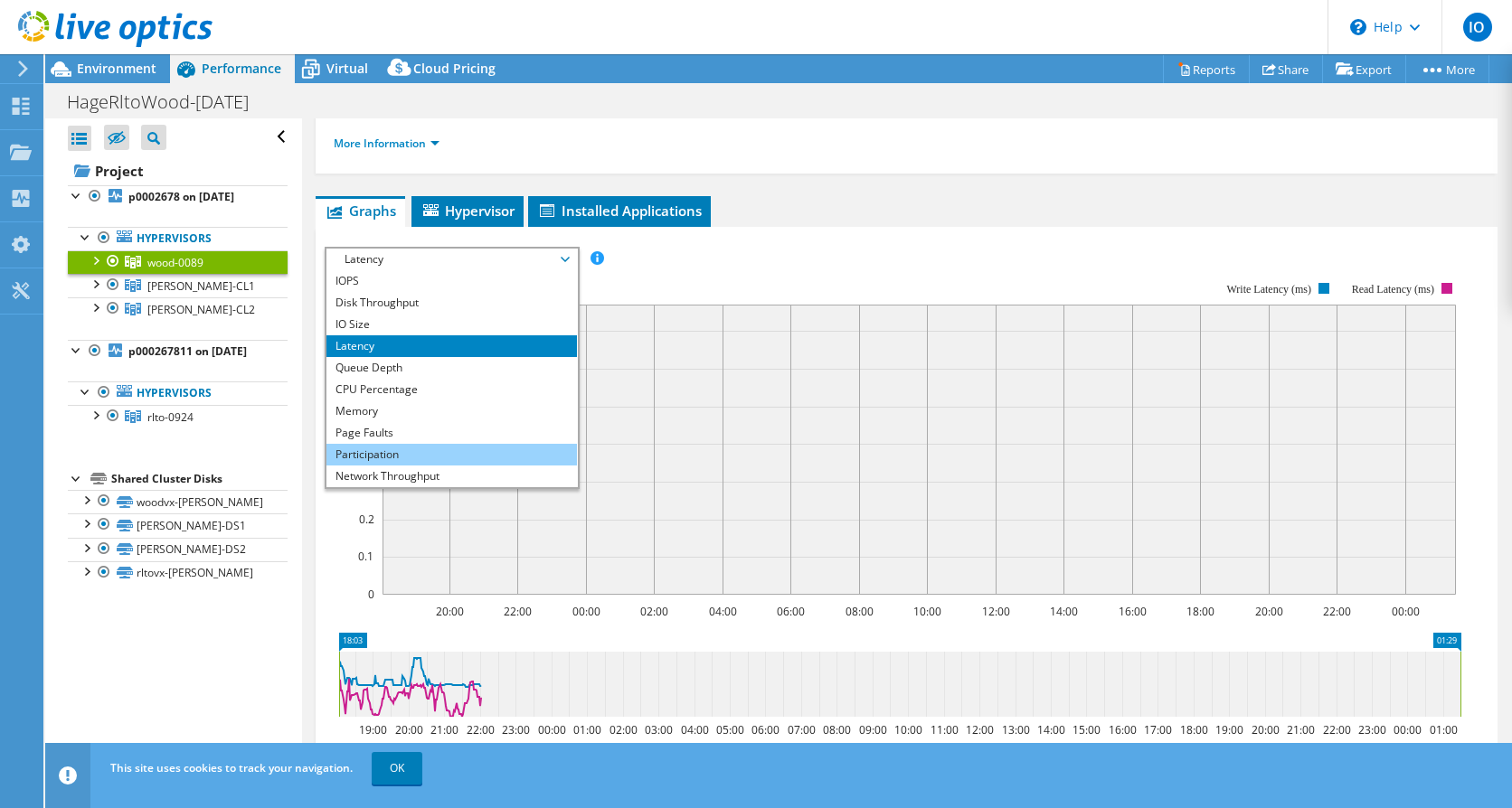
click at [398, 457] on li "Participation" at bounding box center [452, 454] width 251 height 21
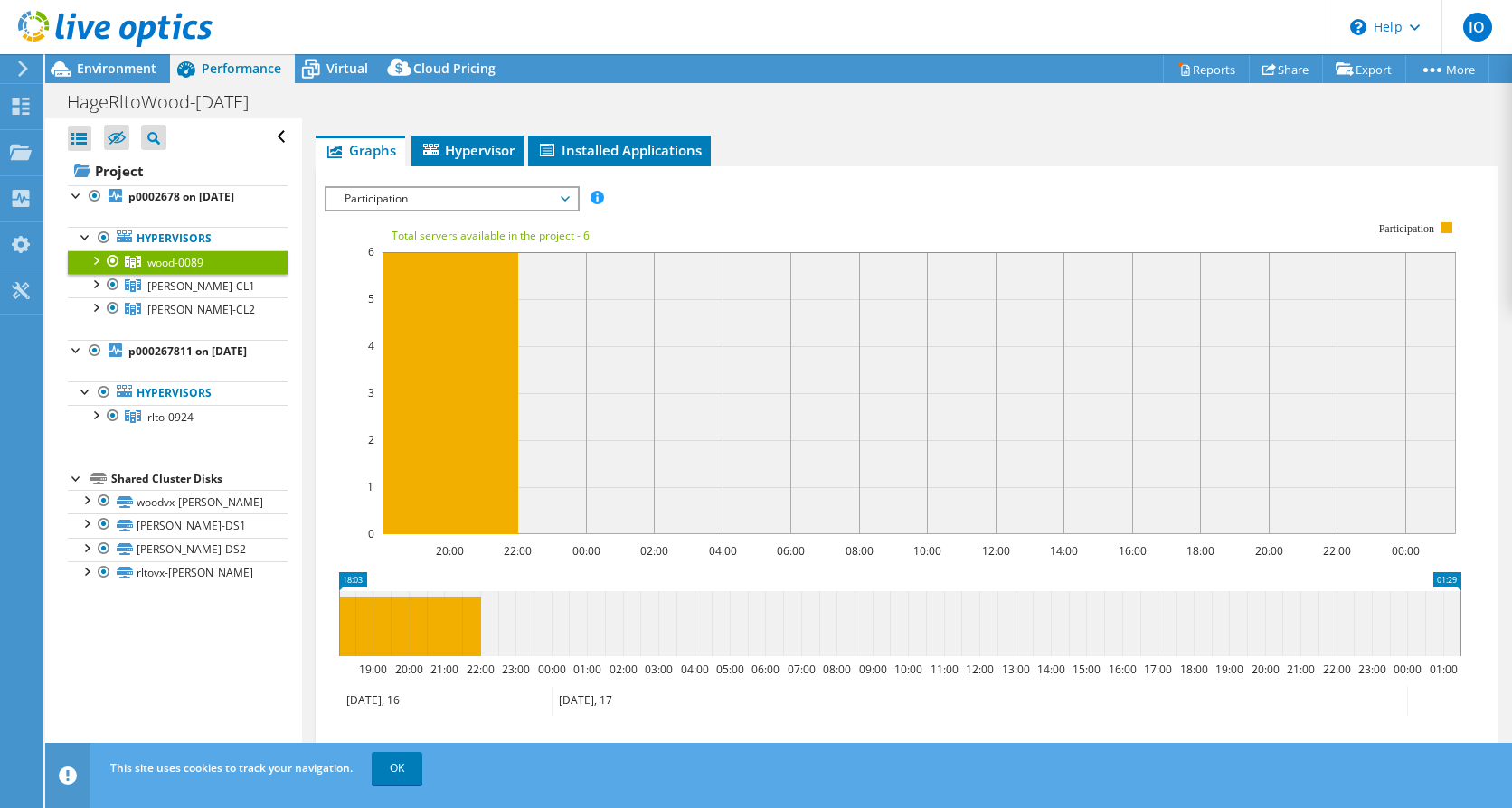
scroll to position [271, 0]
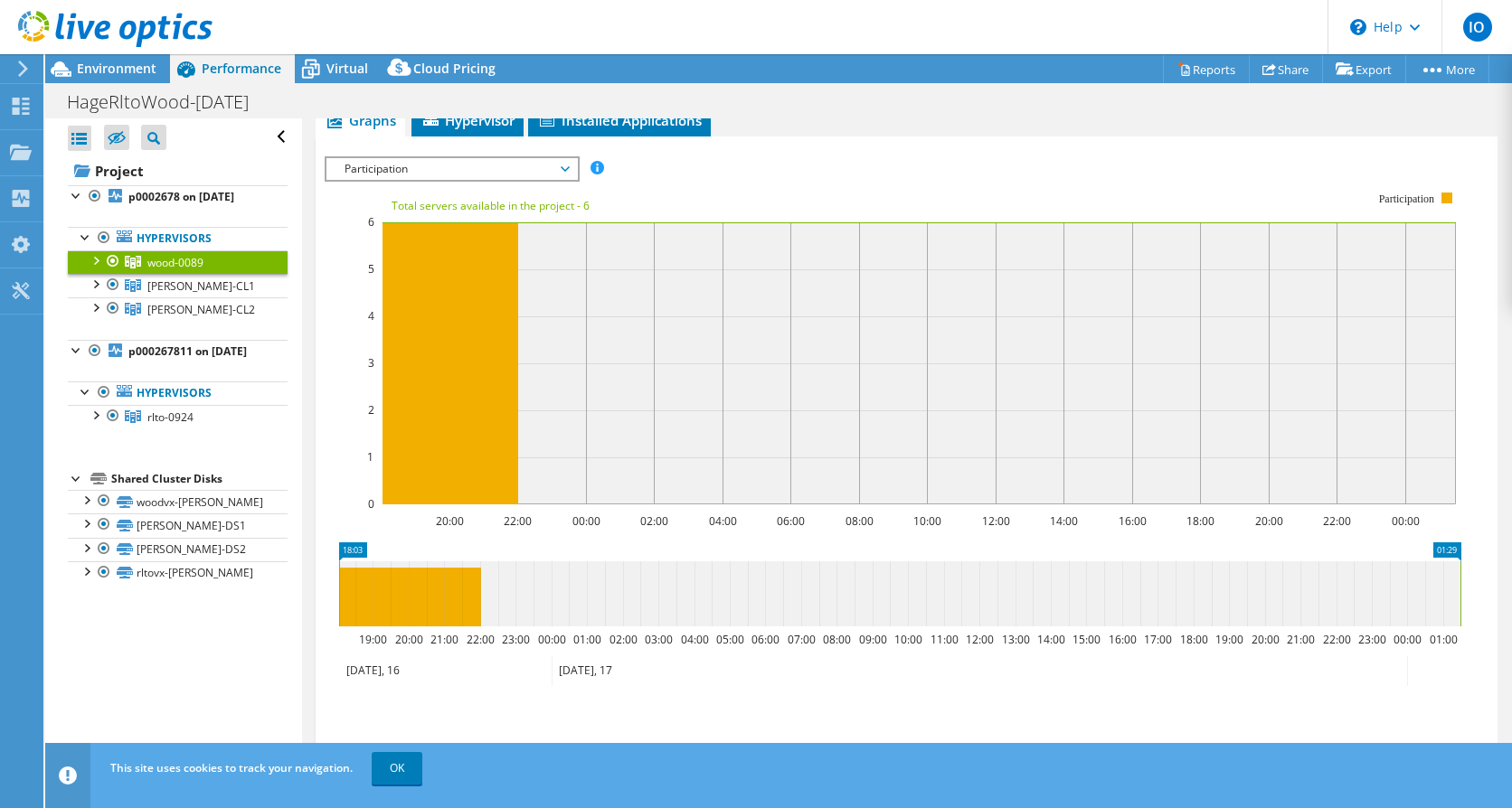
click at [529, 177] on span "Participation" at bounding box center [451, 168] width 232 height 21
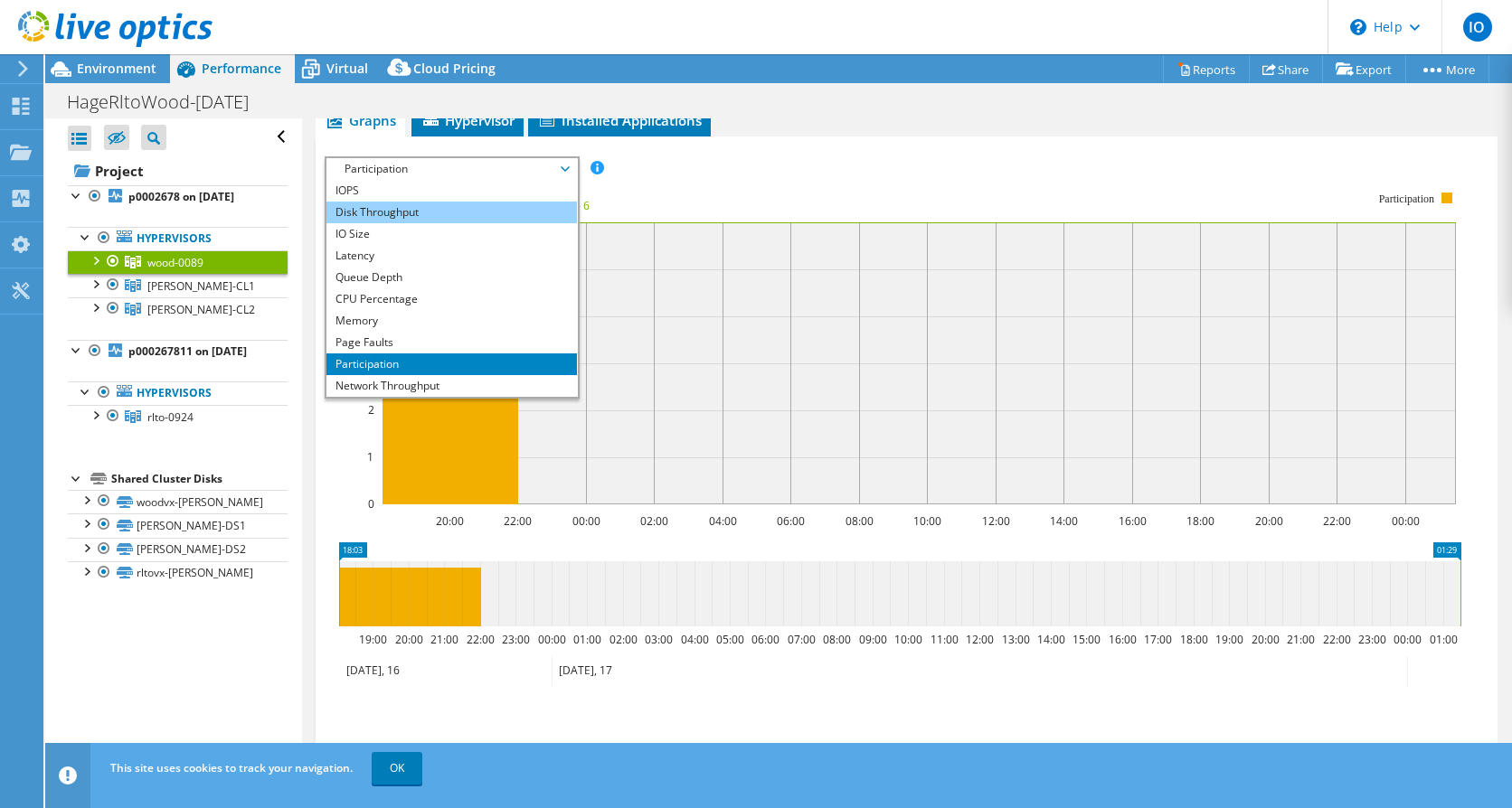
click at [414, 212] on li "Disk Throughput" at bounding box center [452, 212] width 251 height 21
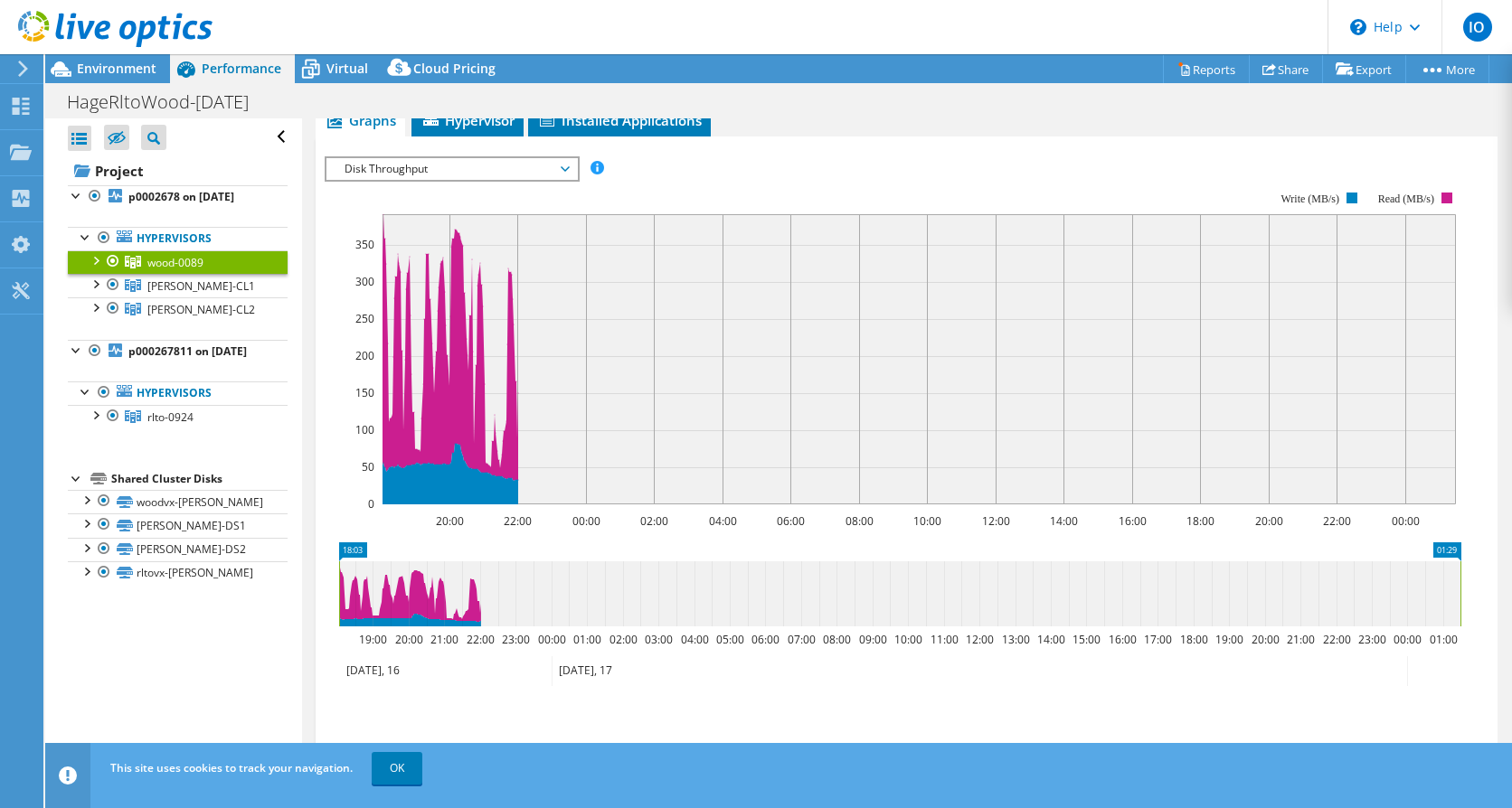
click at [425, 178] on span "Disk Throughput" at bounding box center [451, 168] width 232 height 21
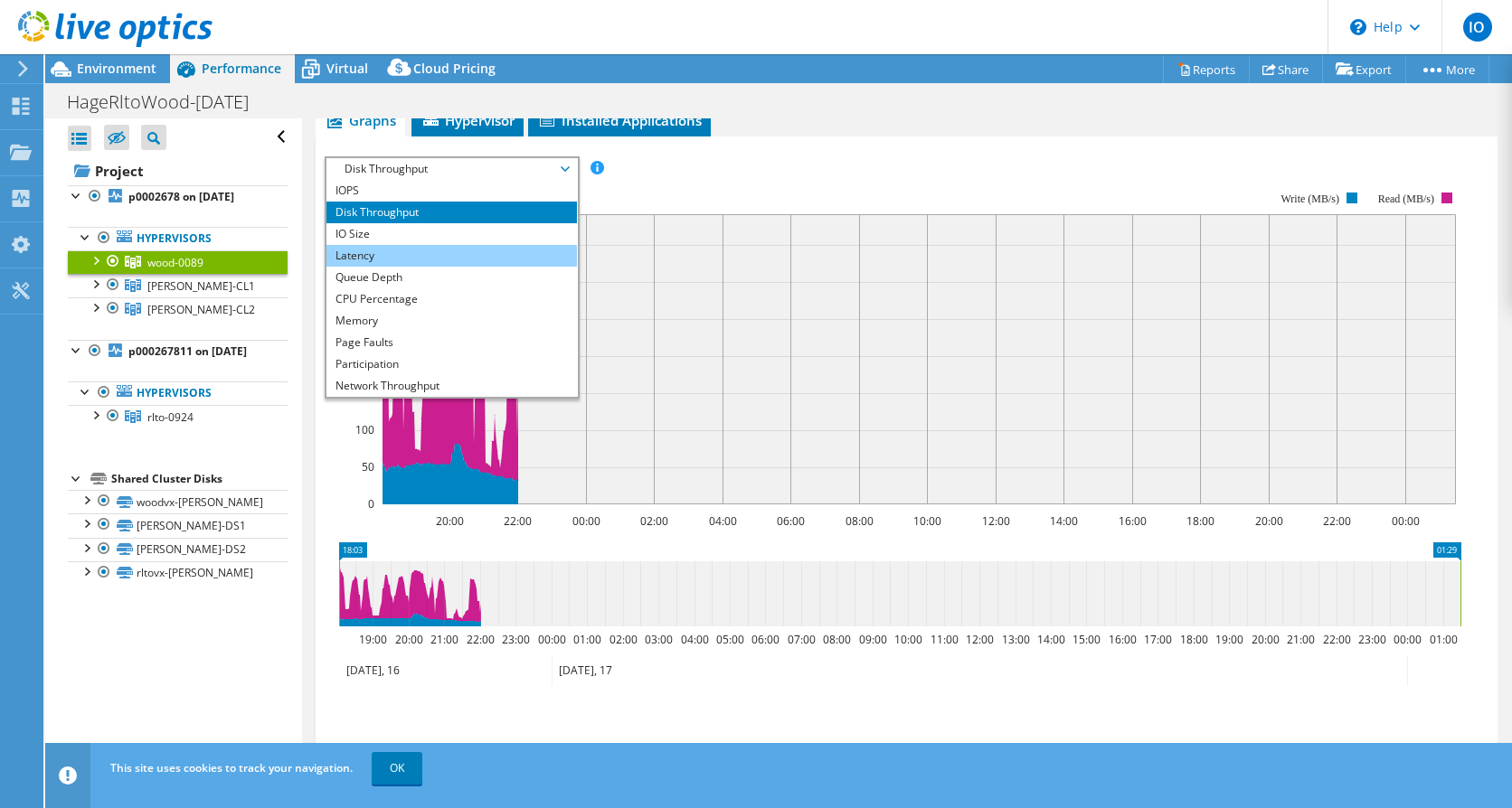
click at [359, 250] on li "Latency" at bounding box center [452, 255] width 251 height 21
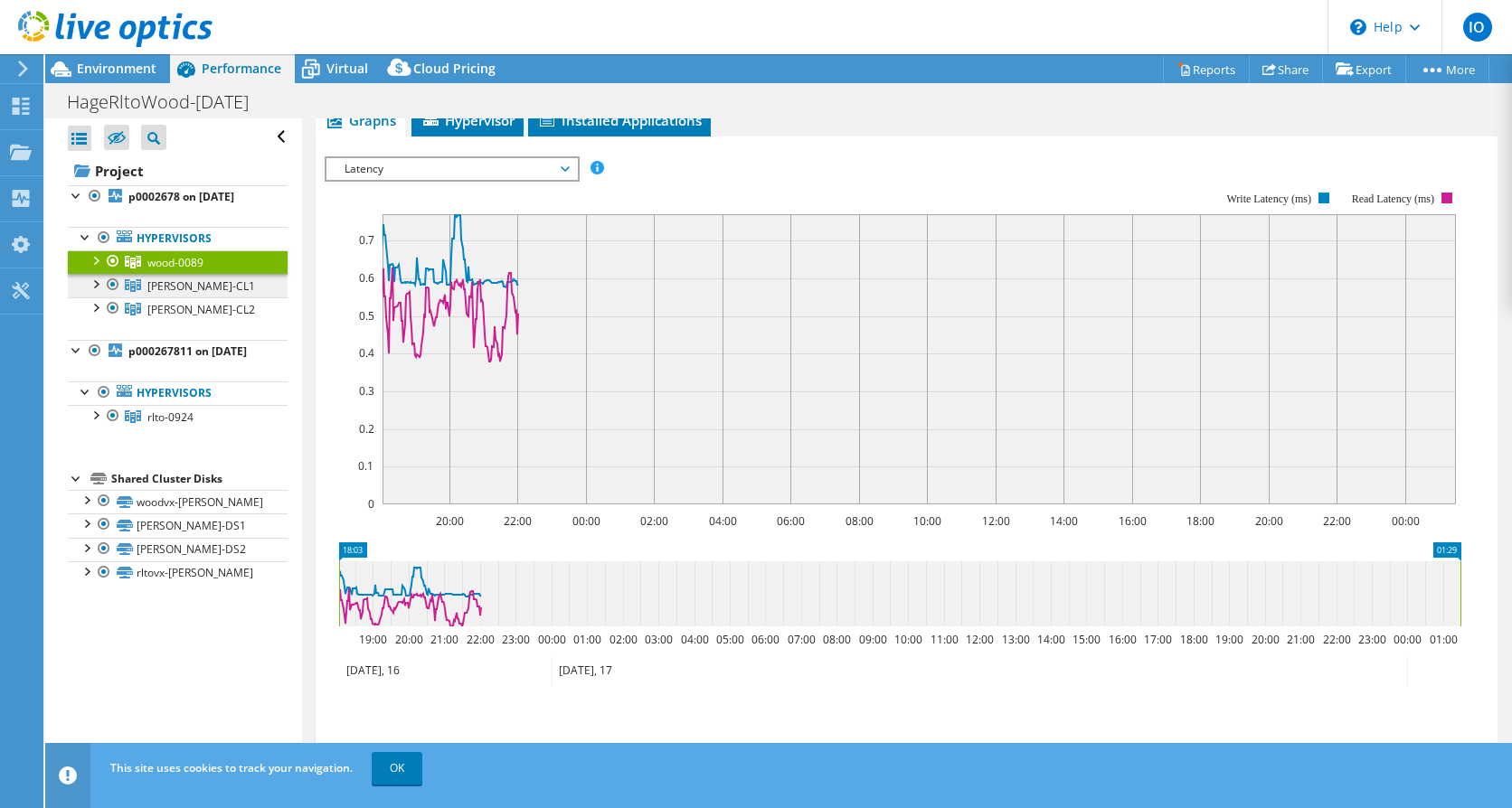
click at [180, 281] on span "[PERSON_NAME]-CL1" at bounding box center [201, 286] width 107 height 16
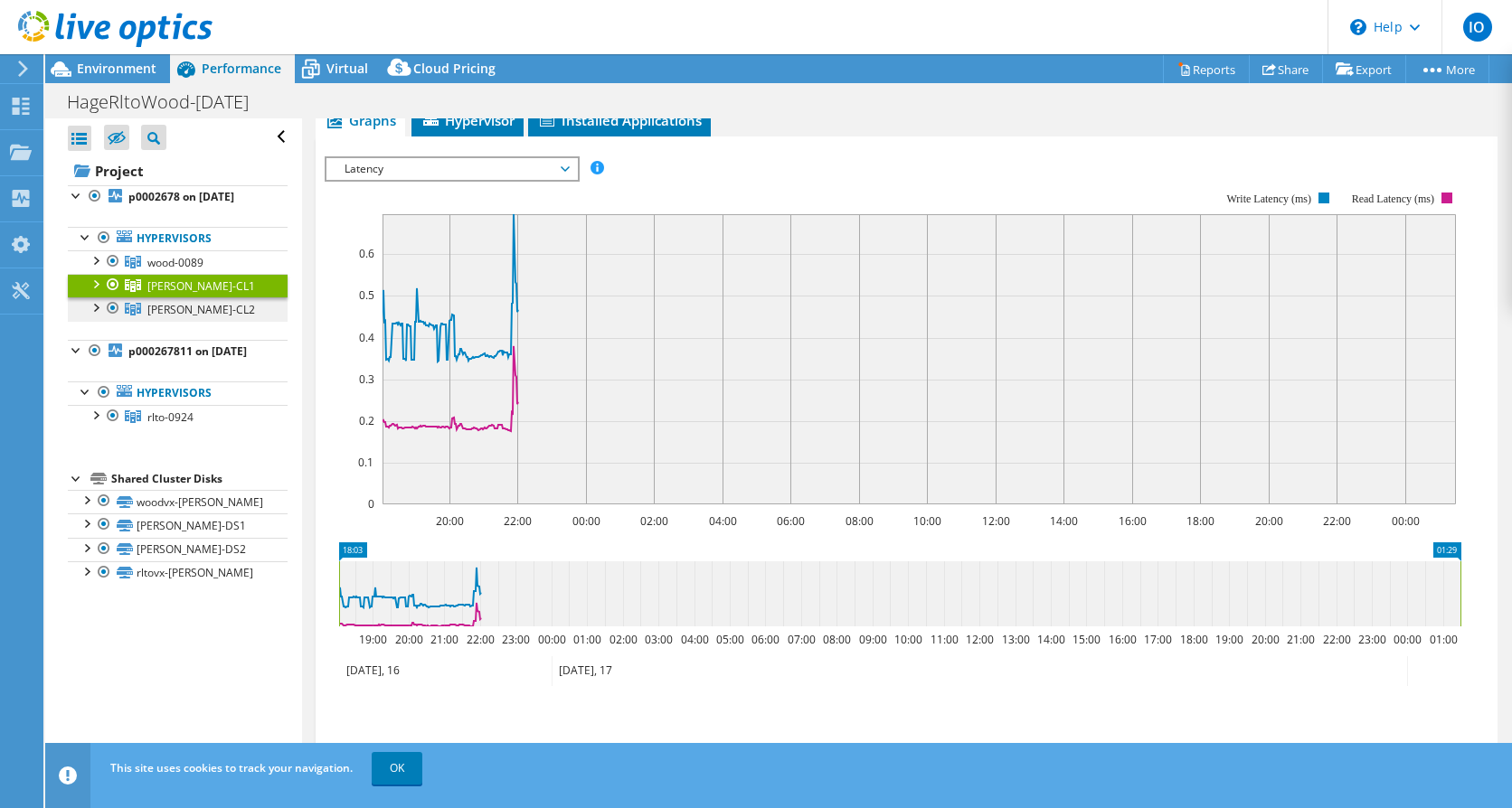
click at [167, 306] on span "[PERSON_NAME]-CL2" at bounding box center [201, 309] width 107 height 16
